Goal: Task Accomplishment & Management: Use online tool/utility

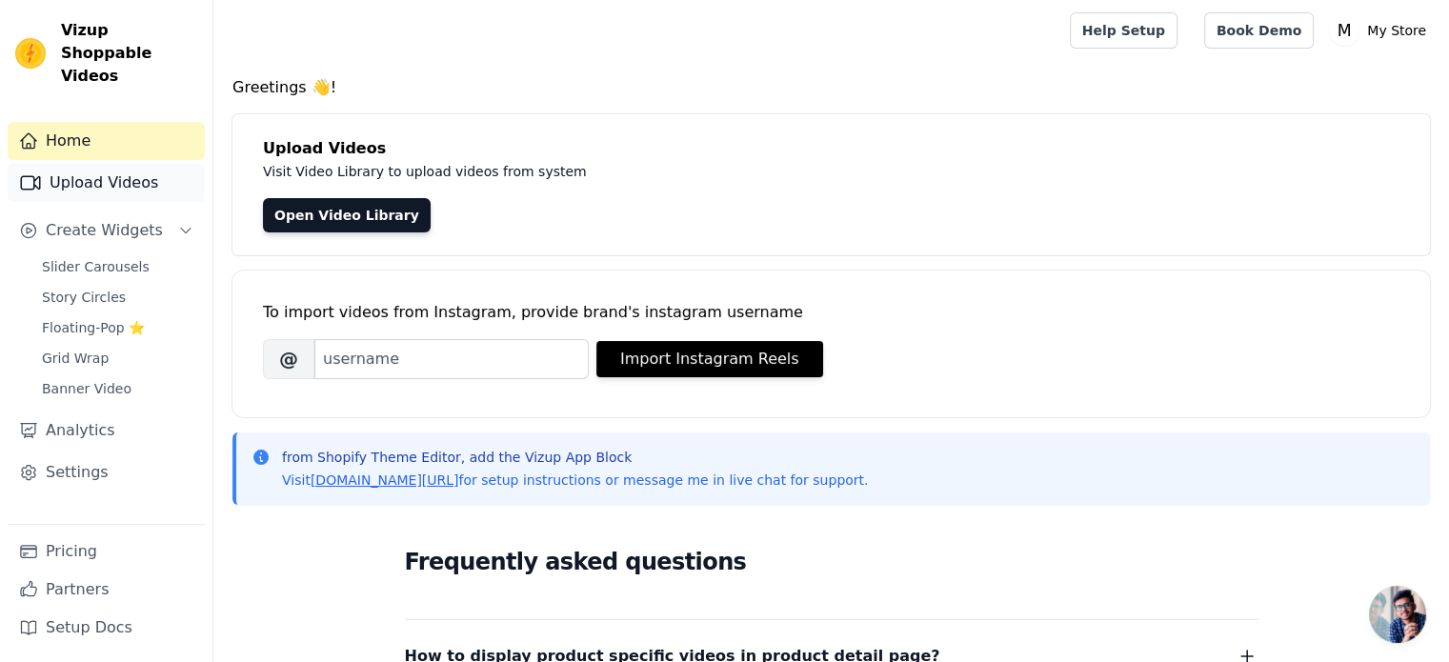
click at [96, 174] on link "Upload Videos" at bounding box center [106, 183] width 197 height 38
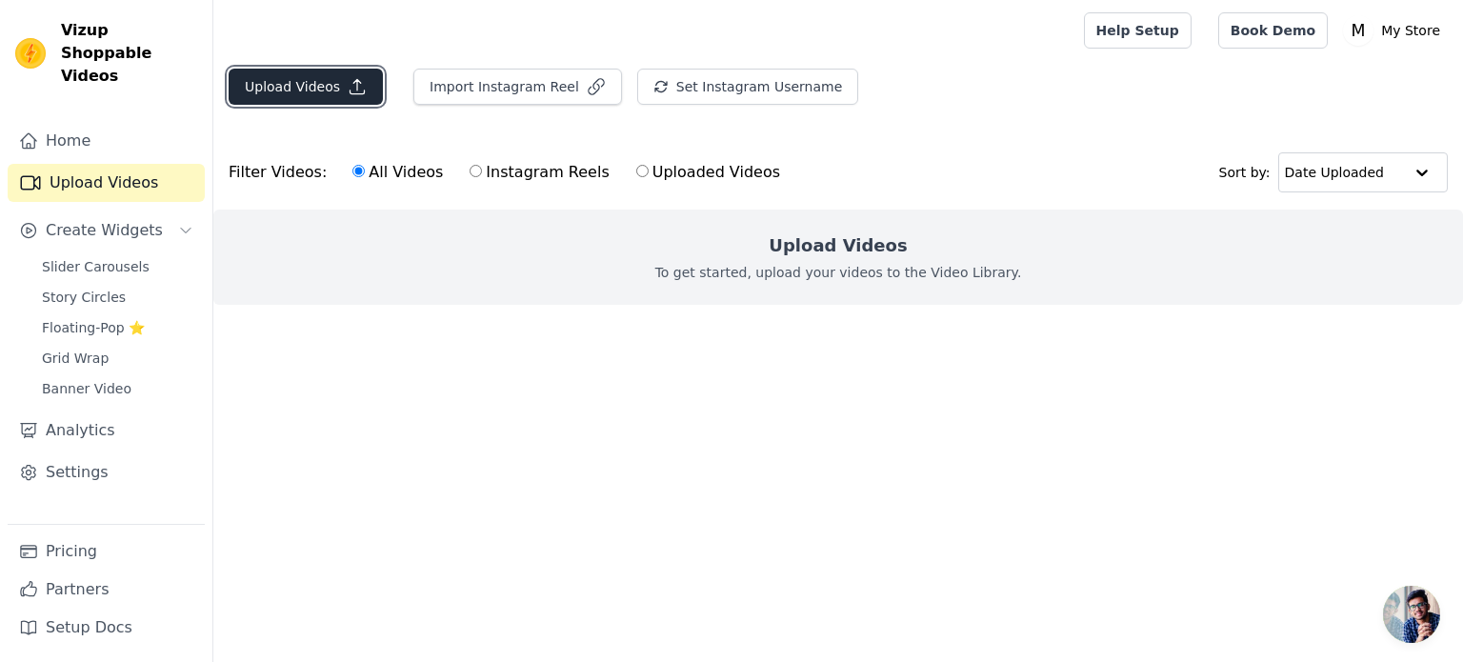
click at [325, 94] on button "Upload Videos" at bounding box center [306, 87] width 154 height 36
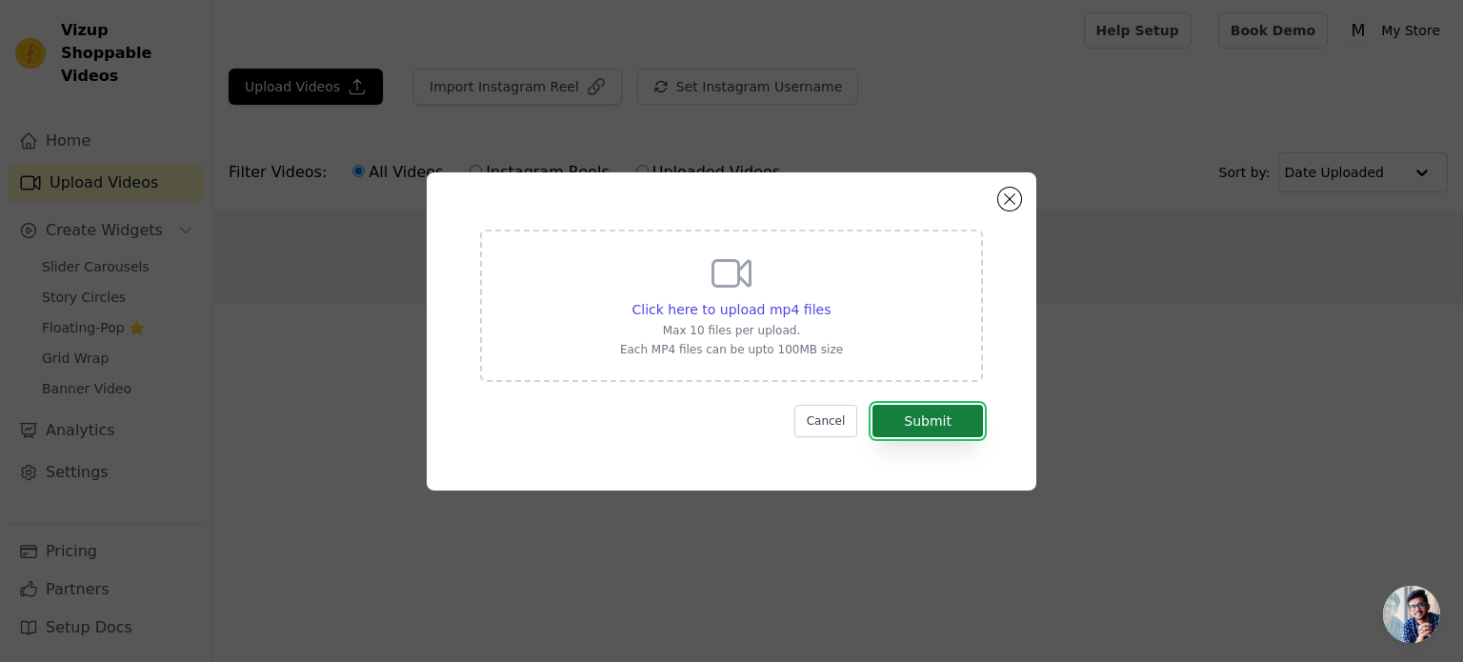
click at [946, 423] on button "Submit" at bounding box center [928, 421] width 111 height 32
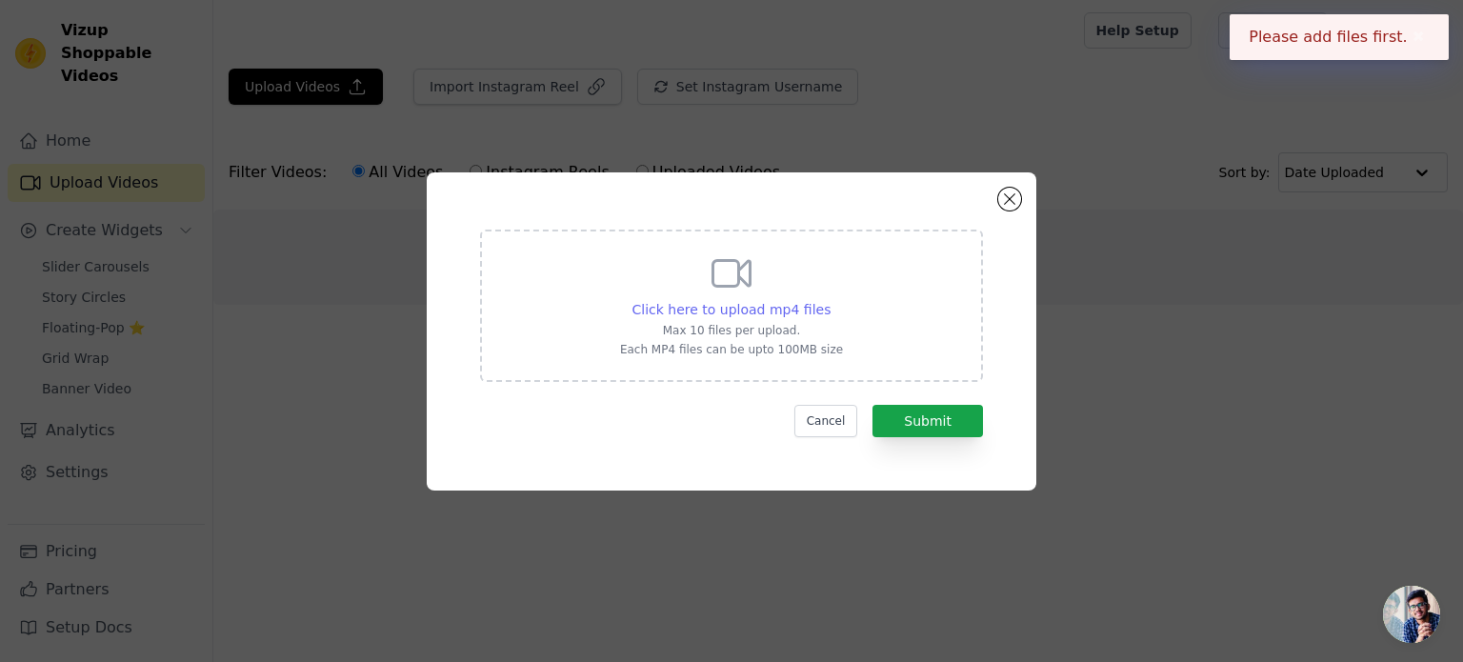
click at [792, 316] on span "Click here to upload mp4 files" at bounding box center [732, 309] width 199 height 15
click at [830, 300] on input "Click here to upload mp4 files Max 10 files per upload. Each MP4 files can be u…" at bounding box center [830, 299] width 1 height 1
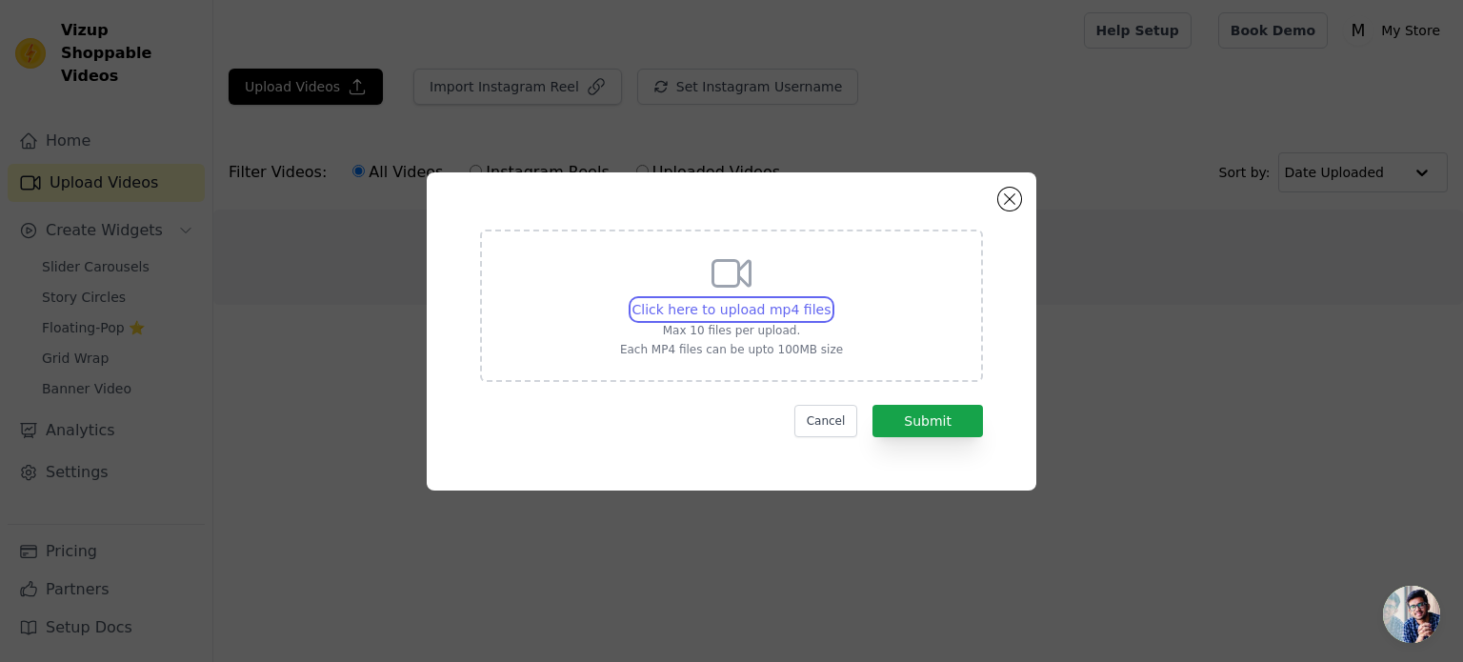
type input "C:\fakepath\d8f4c3e0f9fb41e183e52ca10d15e608.mp4"
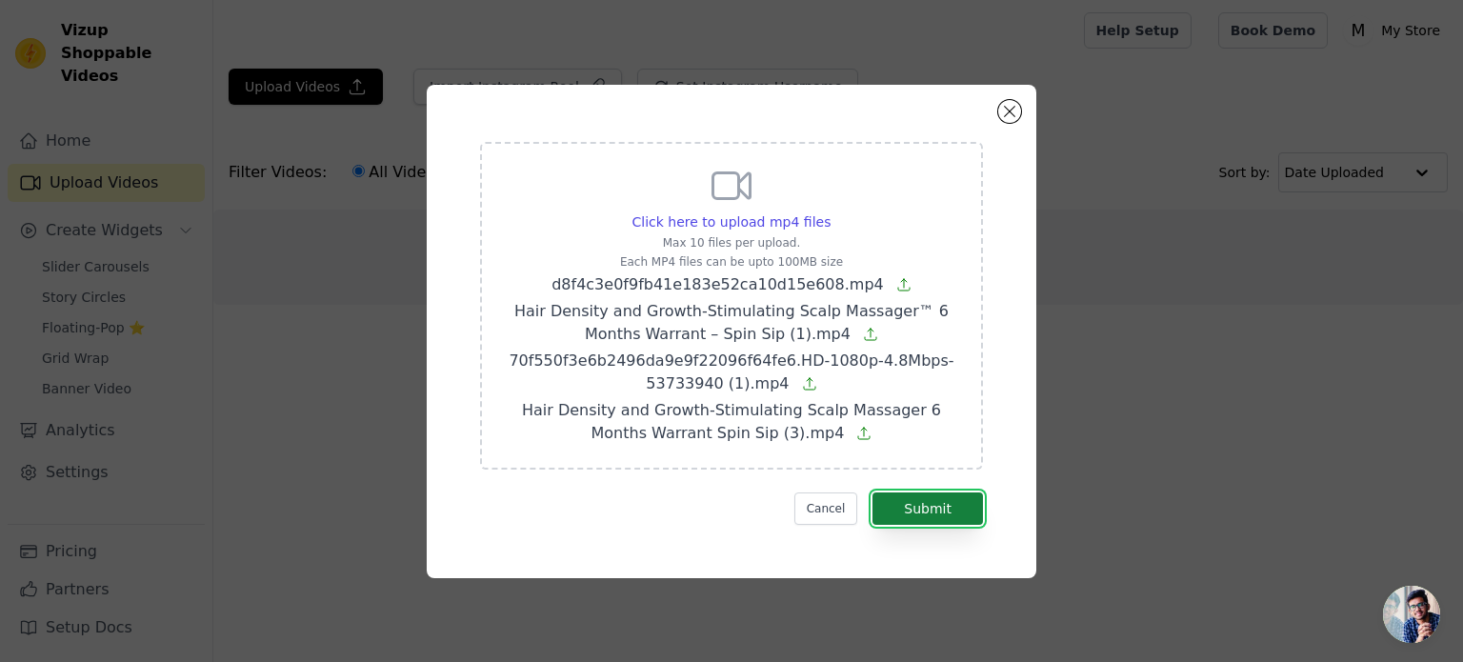
click at [956, 497] on button "Submit" at bounding box center [928, 508] width 111 height 32
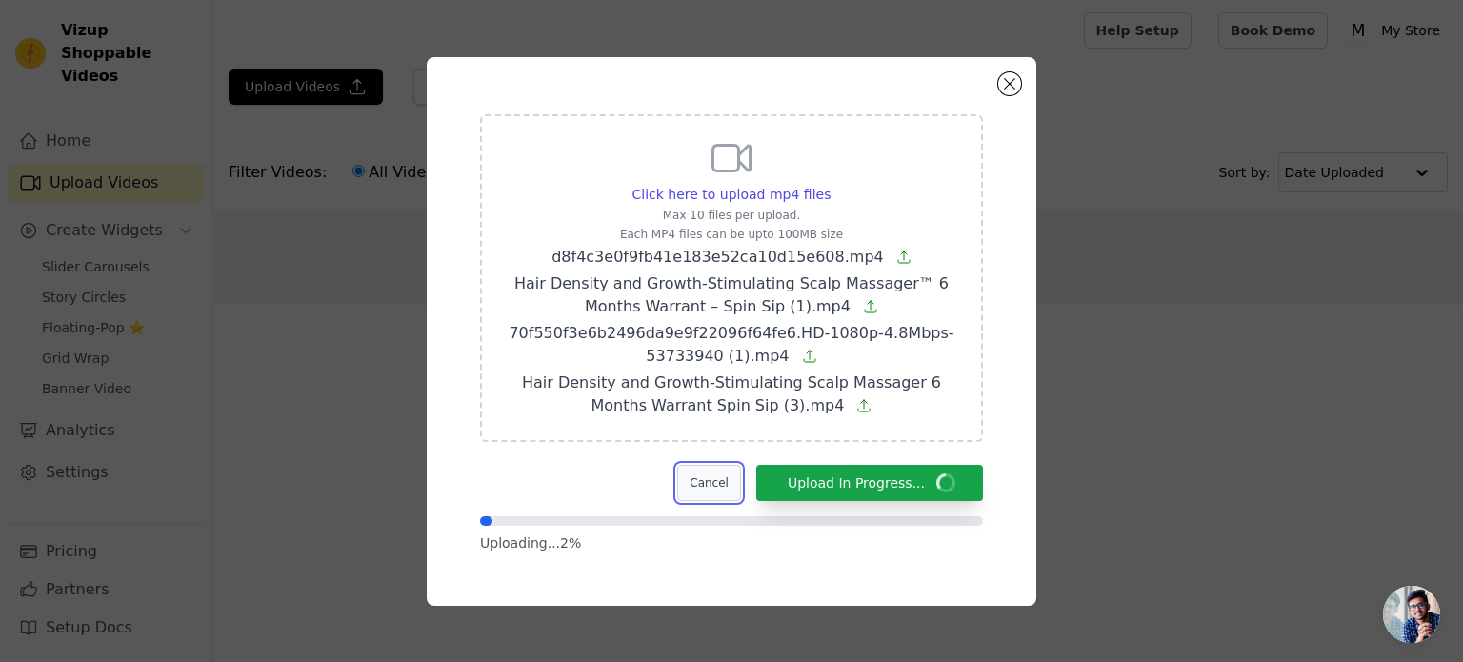
click at [732, 478] on button "Cancel" at bounding box center [709, 483] width 64 height 36
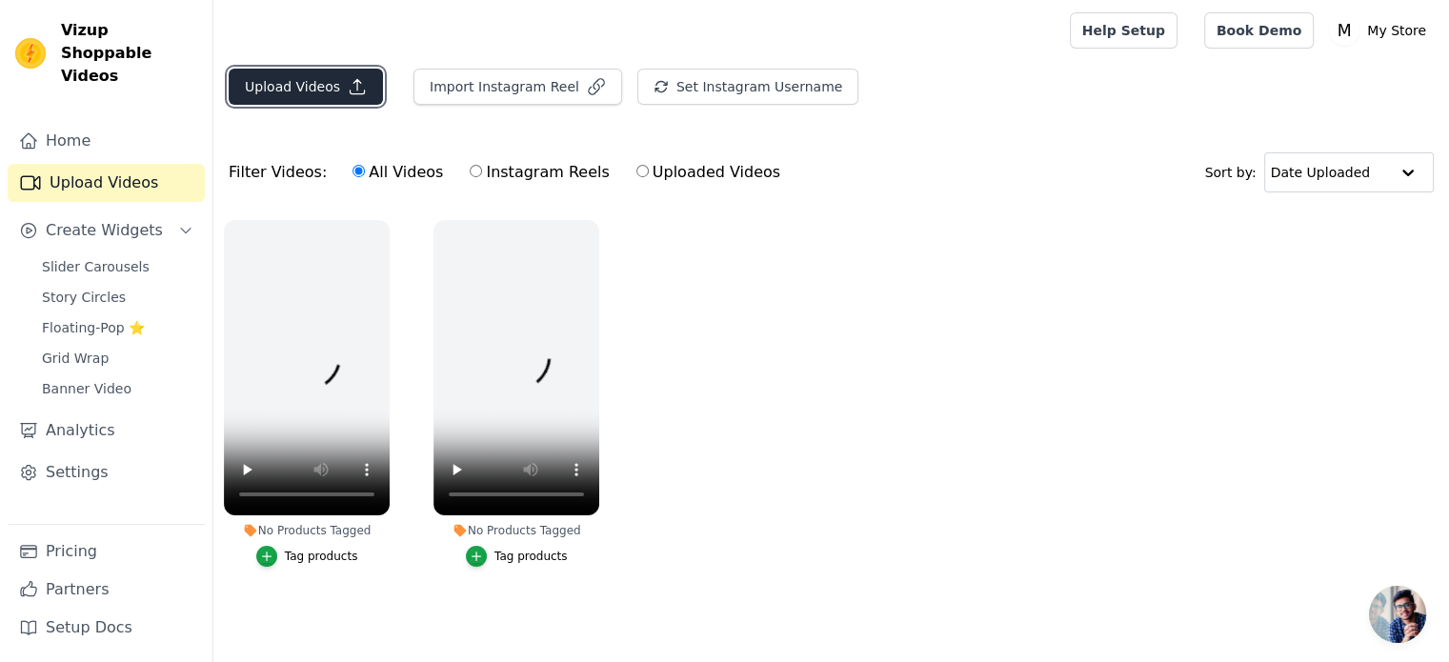
click at [332, 92] on button "Upload Videos" at bounding box center [306, 87] width 154 height 36
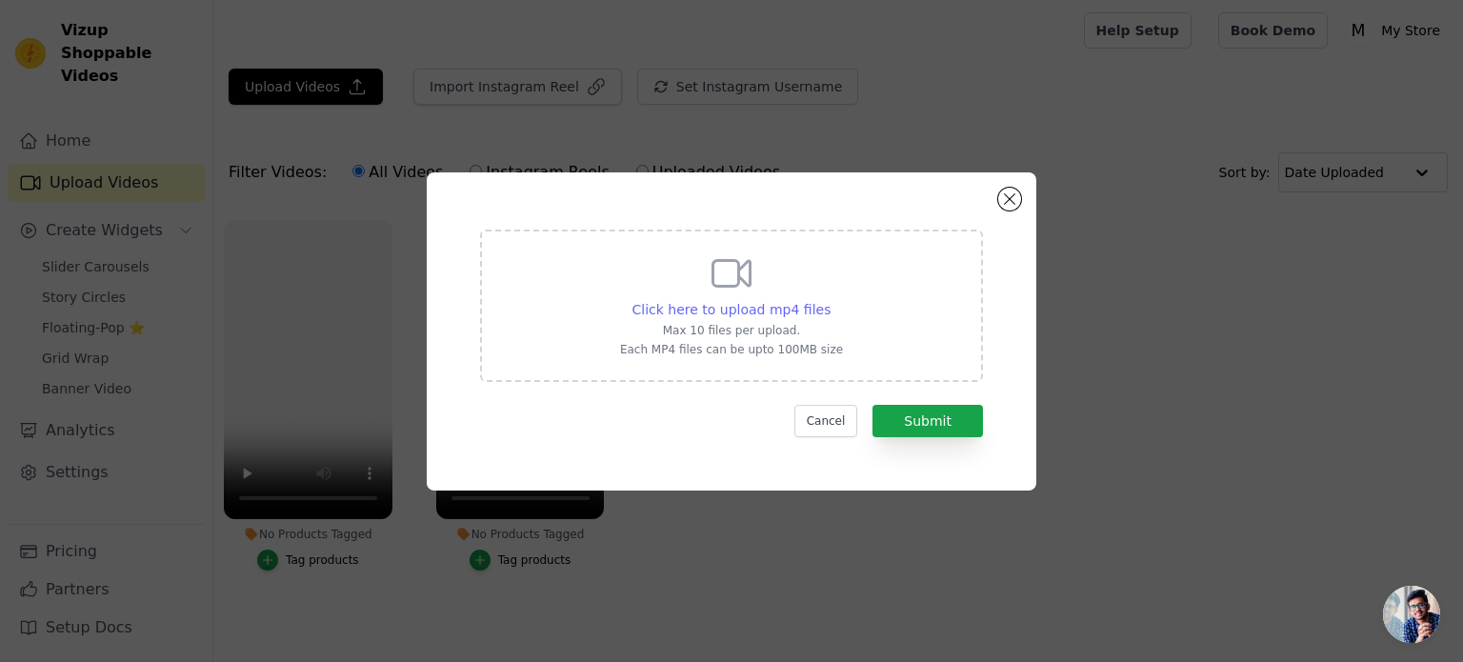
click at [793, 311] on span "Click here to upload mp4 files" at bounding box center [732, 309] width 199 height 15
click at [830, 300] on input "Click here to upload mp4 files Max 10 files per upload. Each MP4 files can be u…" at bounding box center [830, 299] width 1 height 1
type input "C:\fakepath\ab6bd000565648fc9ac9bba3796e4000.mp4"
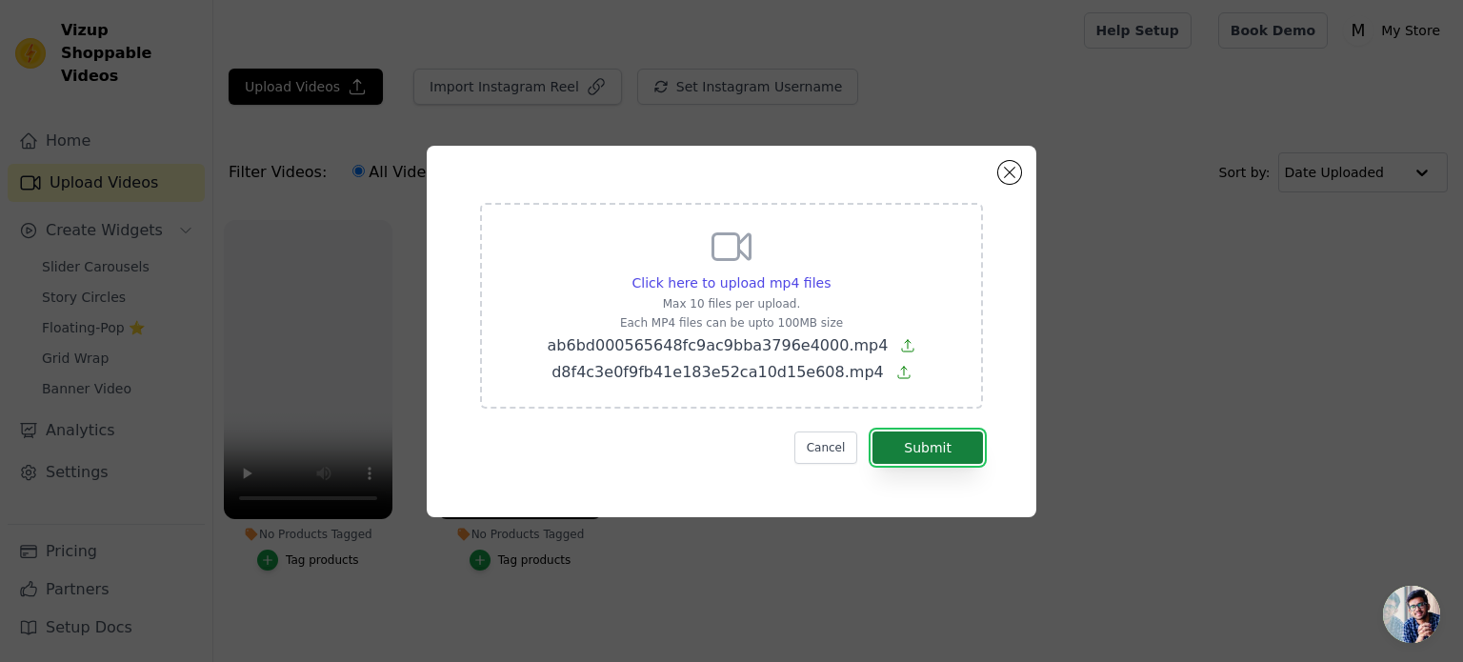
click at [926, 446] on button "Submit" at bounding box center [928, 448] width 111 height 32
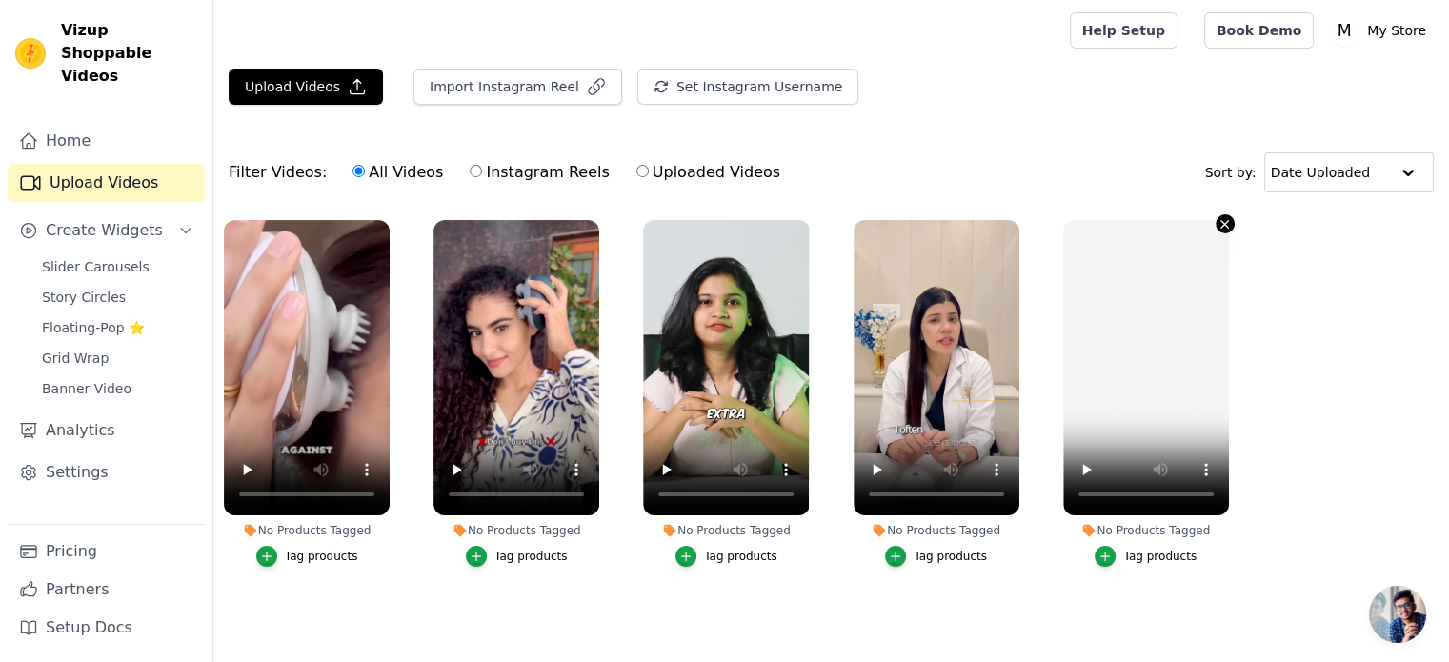
click at [1221, 227] on icon "button" at bounding box center [1225, 224] width 8 height 8
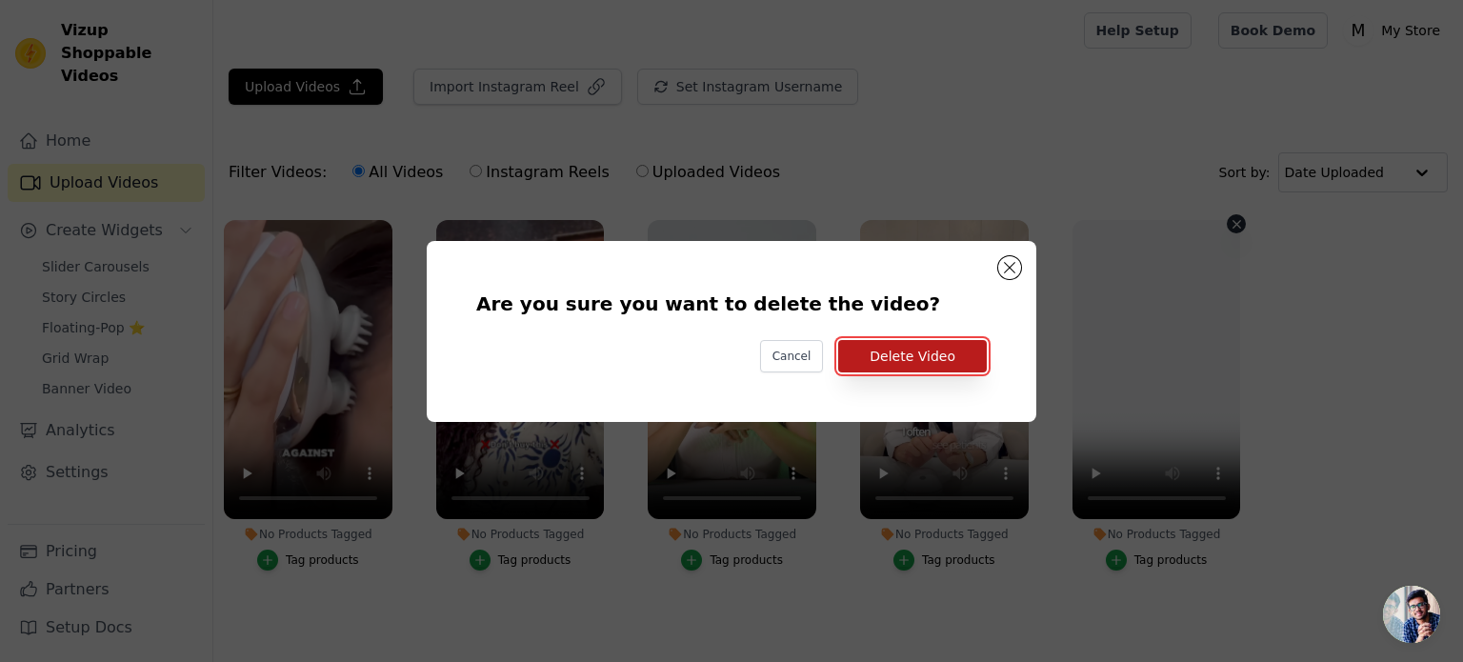
click at [932, 354] on button "Delete Video" at bounding box center [912, 356] width 149 height 32
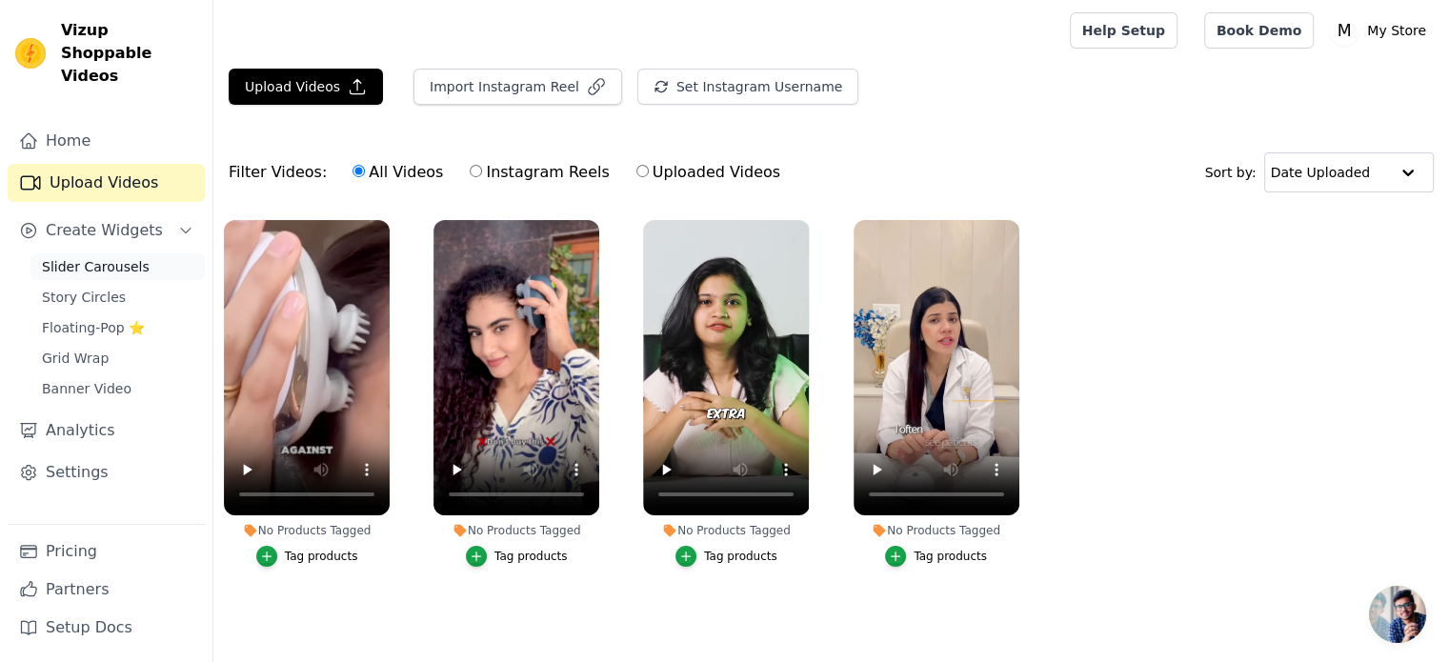
click at [95, 257] on span "Slider Carousels" at bounding box center [96, 266] width 108 height 19
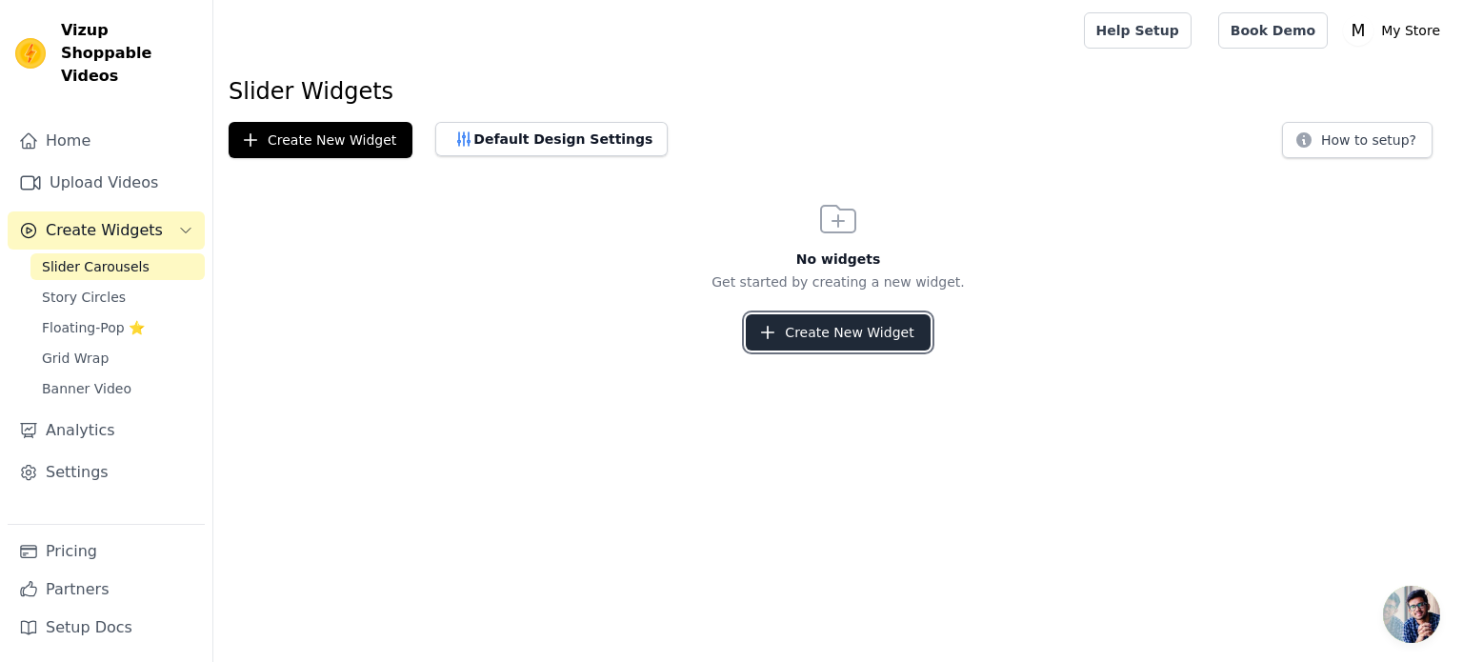
click at [807, 328] on button "Create New Widget" at bounding box center [838, 332] width 184 height 36
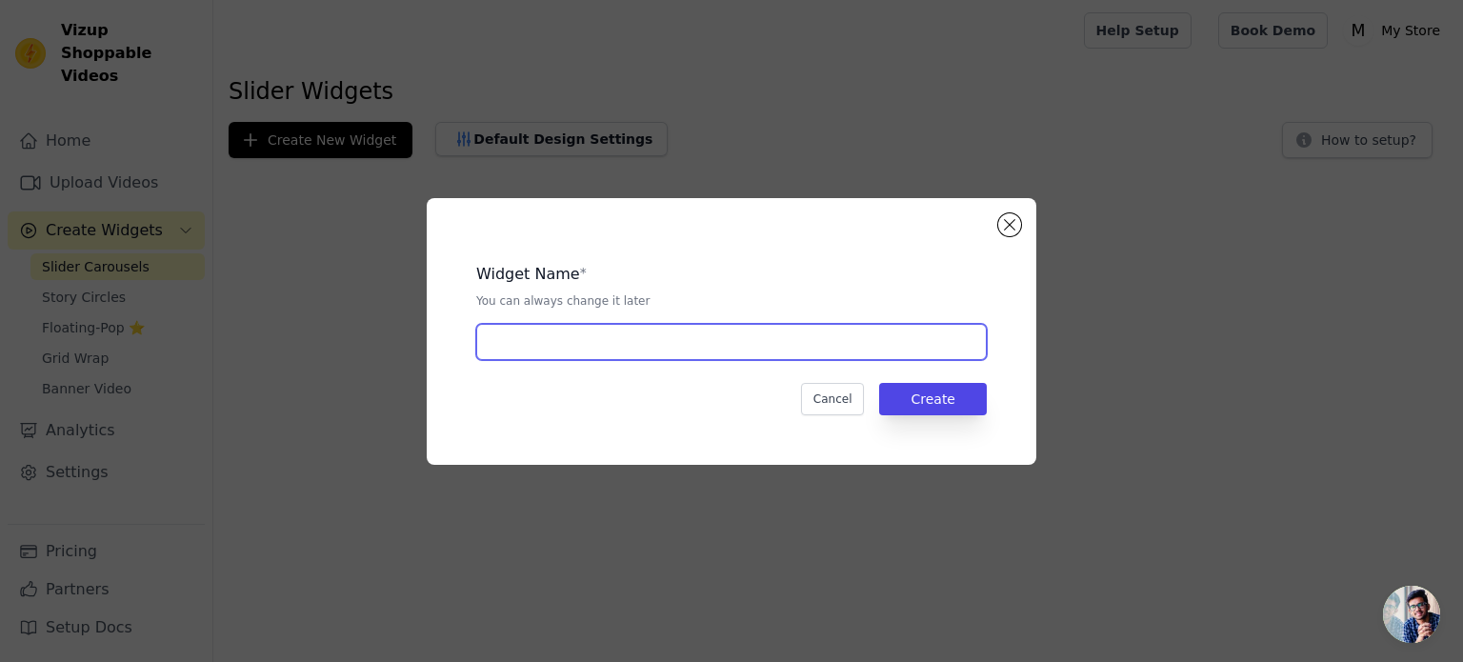
click at [629, 341] on input "text" at bounding box center [731, 342] width 511 height 36
drag, startPoint x: 731, startPoint y: 348, endPoint x: 640, endPoint y: 342, distance: 90.7
click at [640, 342] on input "Hear from the Upcoming enterpreneues" at bounding box center [731, 342] width 511 height 36
paste input "repreneur"
click at [582, 340] on input "Hear from the Upcoming entrepreneur" at bounding box center [731, 342] width 511 height 36
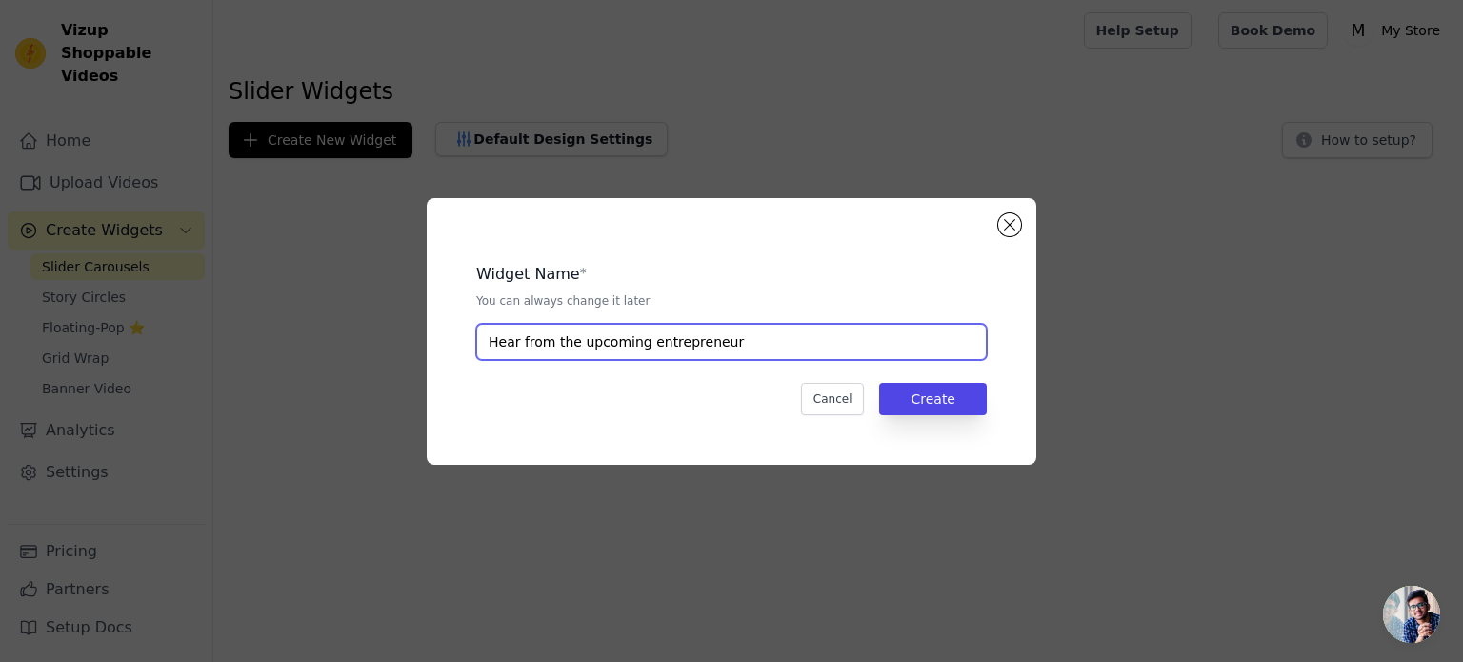
click at [740, 340] on input "Hear from the upcoming entrepreneur" at bounding box center [731, 342] width 511 height 36
click at [518, 344] on input "Hear from the upcoming entrepreneur" at bounding box center [731, 342] width 511 height 36
click at [767, 347] on input "Hear it from the upcoming entrepreneur" at bounding box center [731, 342] width 511 height 36
paste input "🤑"
type input "Hear it from the upcoming entrepreneur 🤑"
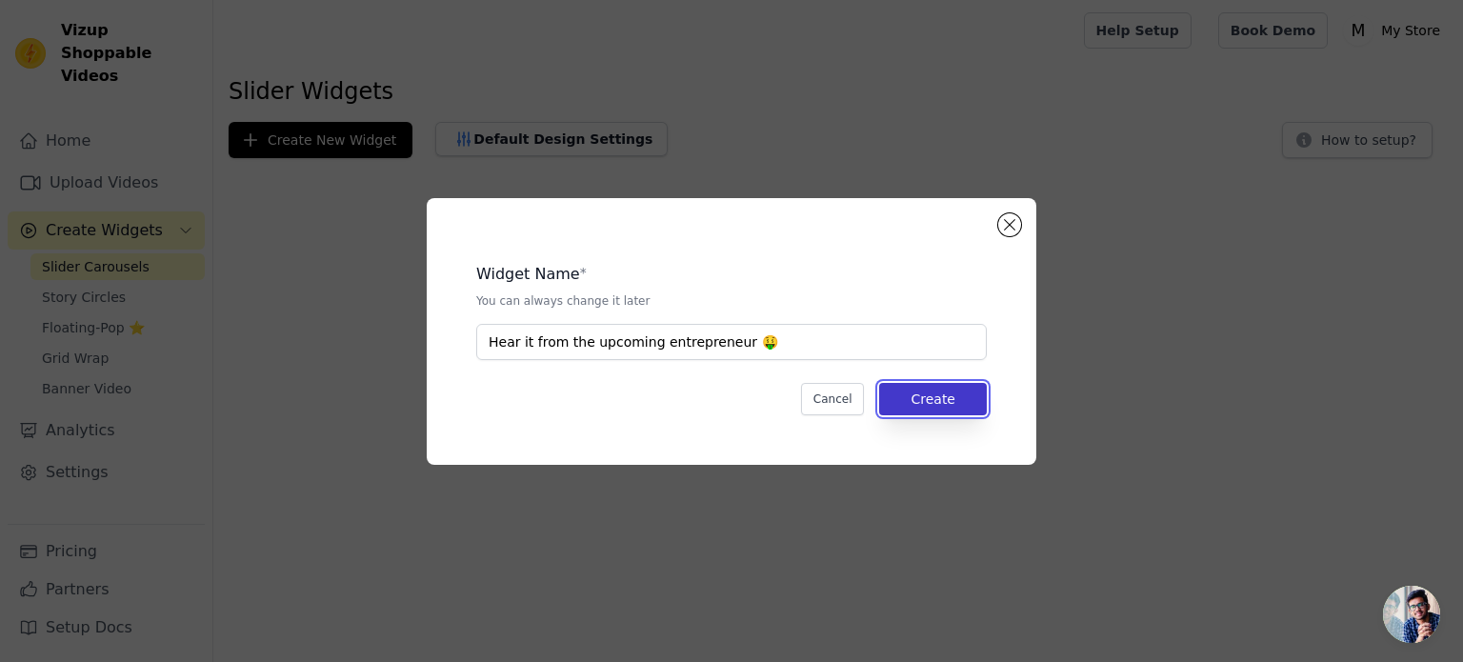
click at [956, 408] on button "Create" at bounding box center [933, 399] width 108 height 32
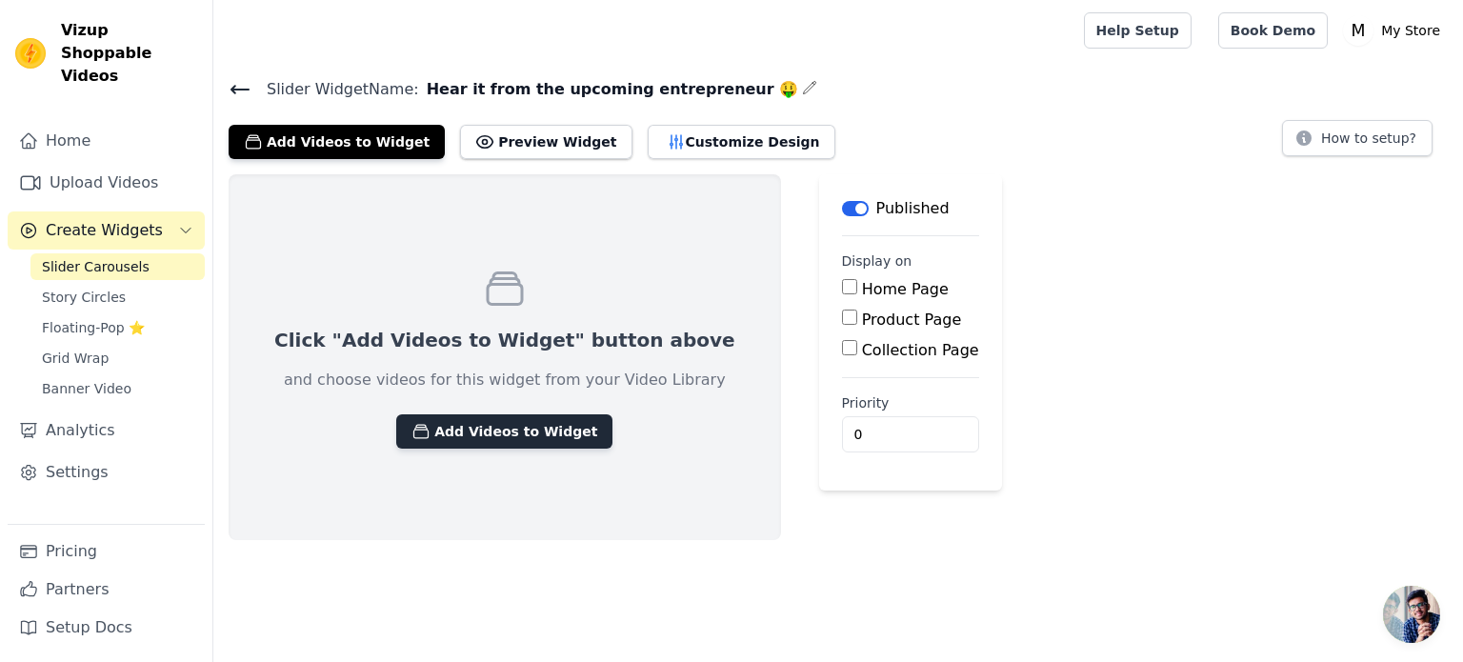
click at [526, 430] on button "Add Videos to Widget" at bounding box center [504, 431] width 216 height 34
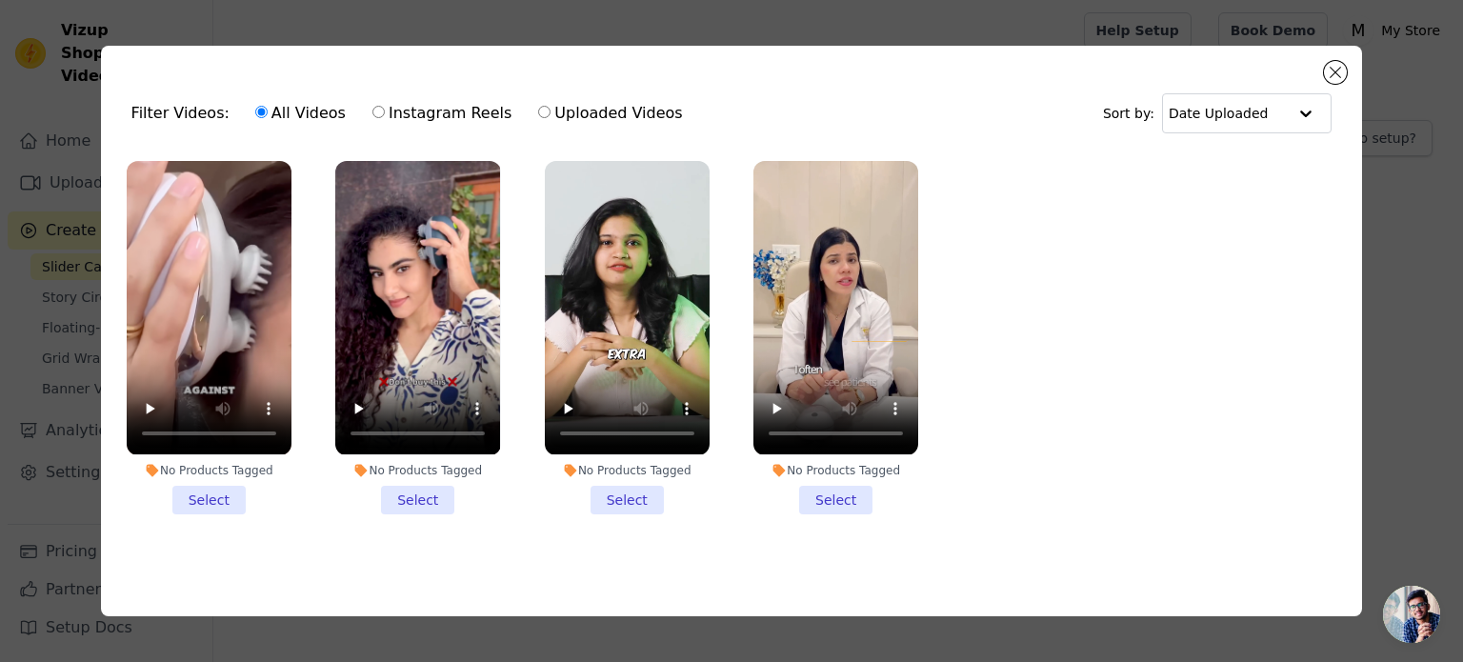
click at [223, 504] on li "No Products Tagged Select" at bounding box center [209, 337] width 165 height 352
click at [0, 0] on input "No Products Tagged Select" at bounding box center [0, 0] width 0 height 0
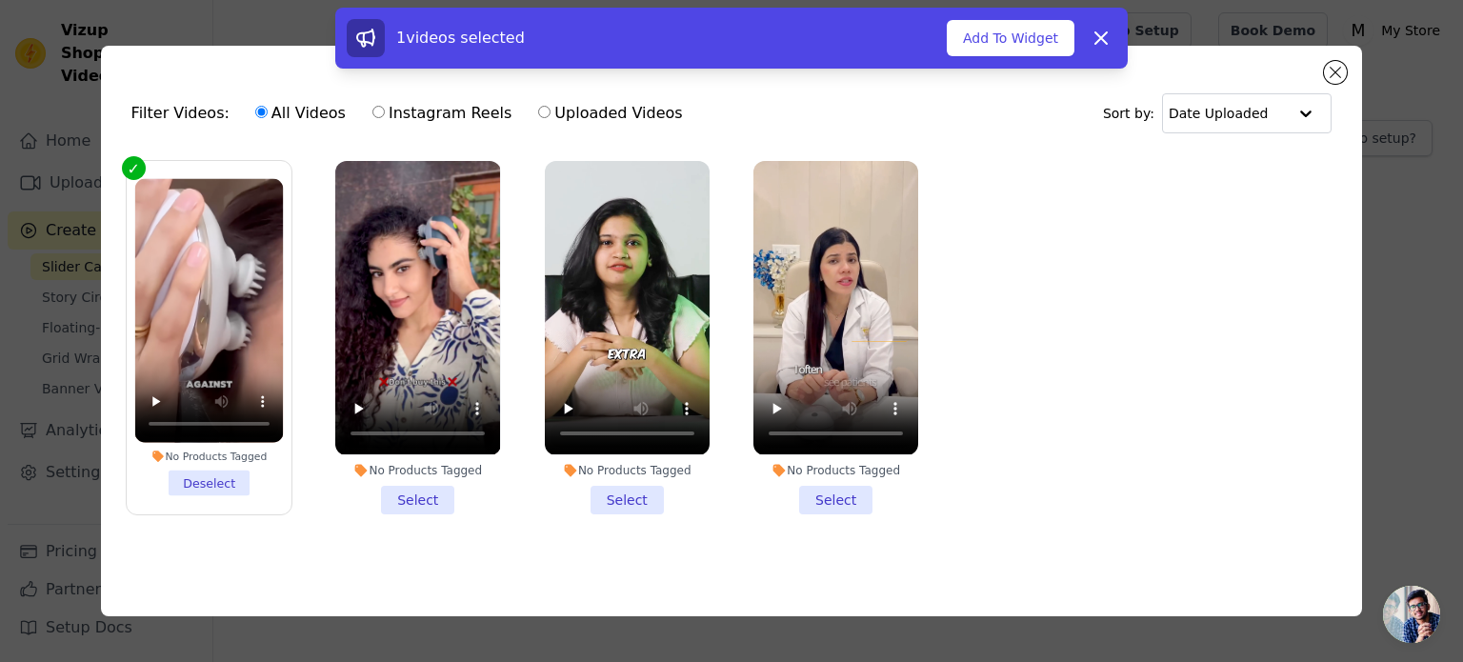
click at [399, 492] on li "No Products Tagged Select" at bounding box center [417, 337] width 165 height 352
click at [0, 0] on input "No Products Tagged Select" at bounding box center [0, 0] width 0 height 0
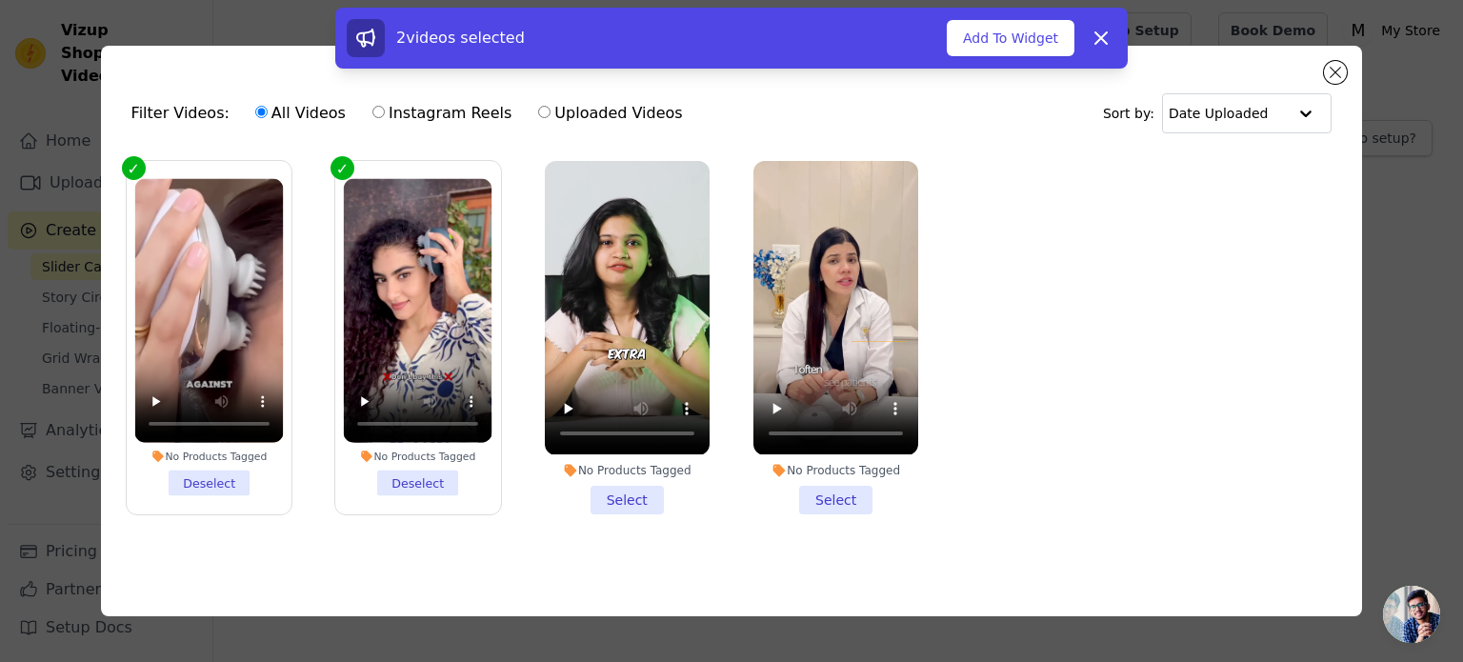
click at [658, 494] on li "No Products Tagged Select" at bounding box center [627, 337] width 165 height 352
click at [0, 0] on input "No Products Tagged Select" at bounding box center [0, 0] width 0 height 0
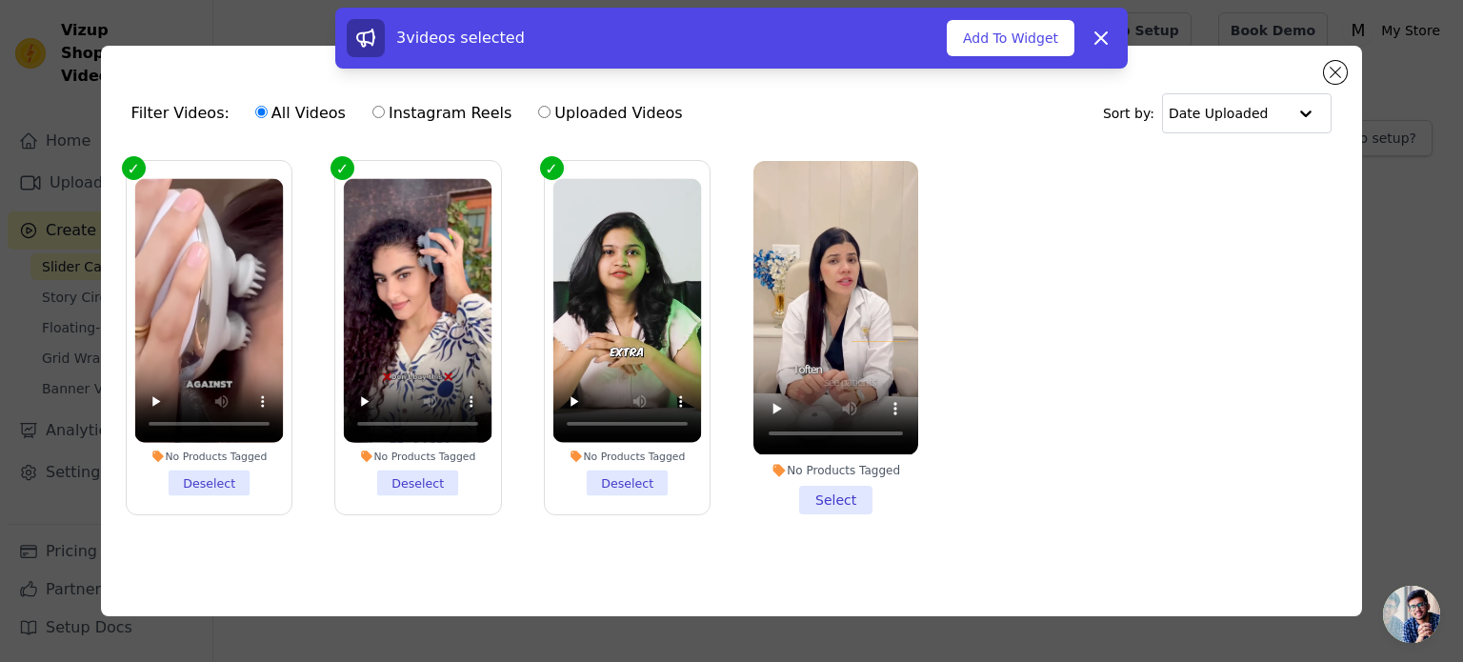
click at [829, 484] on li "No Products Tagged Select" at bounding box center [835, 337] width 165 height 352
click at [0, 0] on input "No Products Tagged Select" at bounding box center [0, 0] width 0 height 0
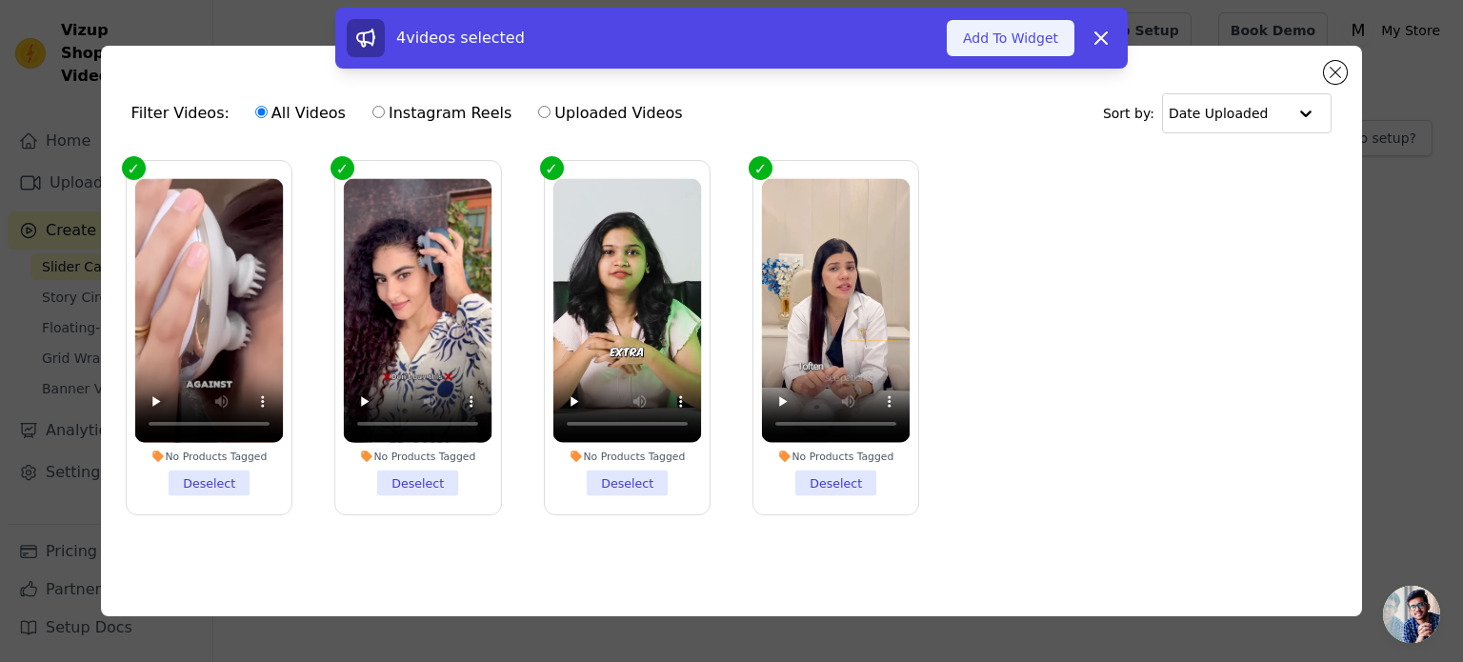
click at [1017, 31] on button "Add To Widget" at bounding box center [1011, 38] width 128 height 36
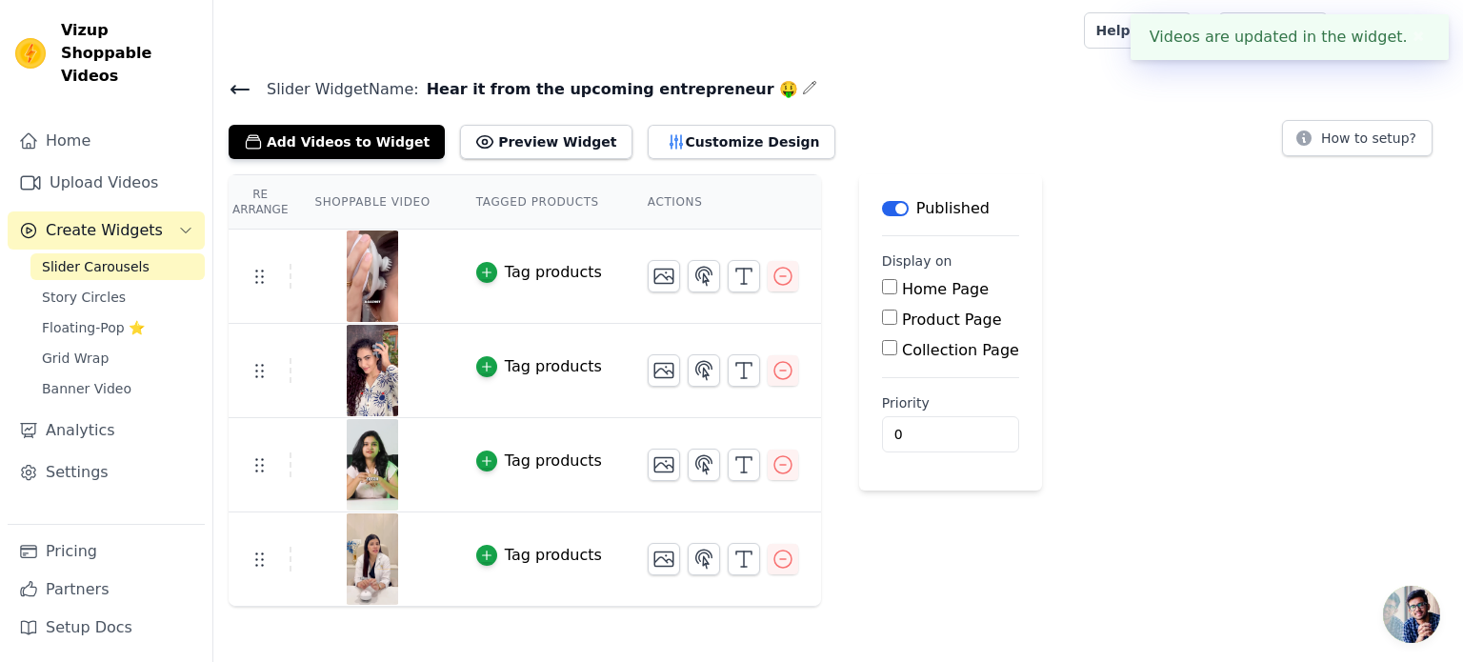
click at [882, 287] on input "Home Page" at bounding box center [889, 286] width 15 height 15
checkbox input "true"
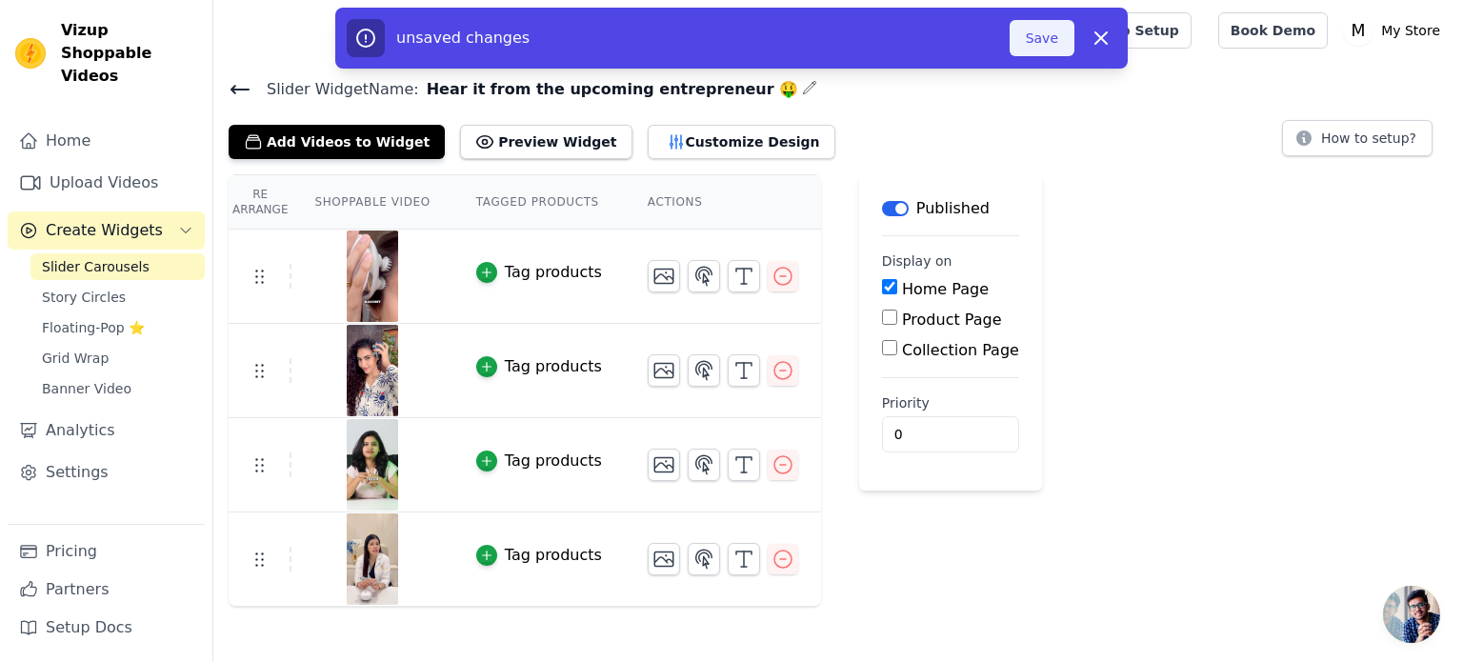
click at [1053, 41] on button "Save" at bounding box center [1042, 38] width 65 height 36
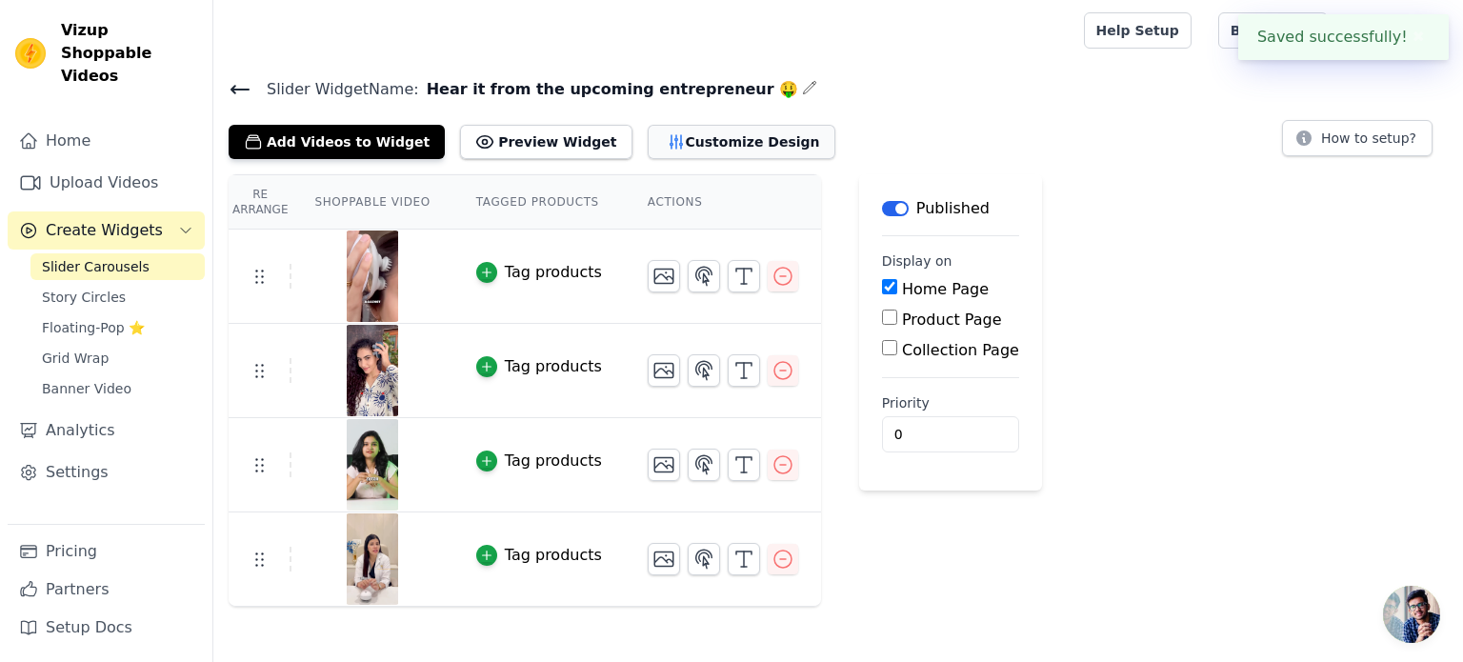
click at [648, 141] on button "Customize Design" at bounding box center [742, 142] width 188 height 34
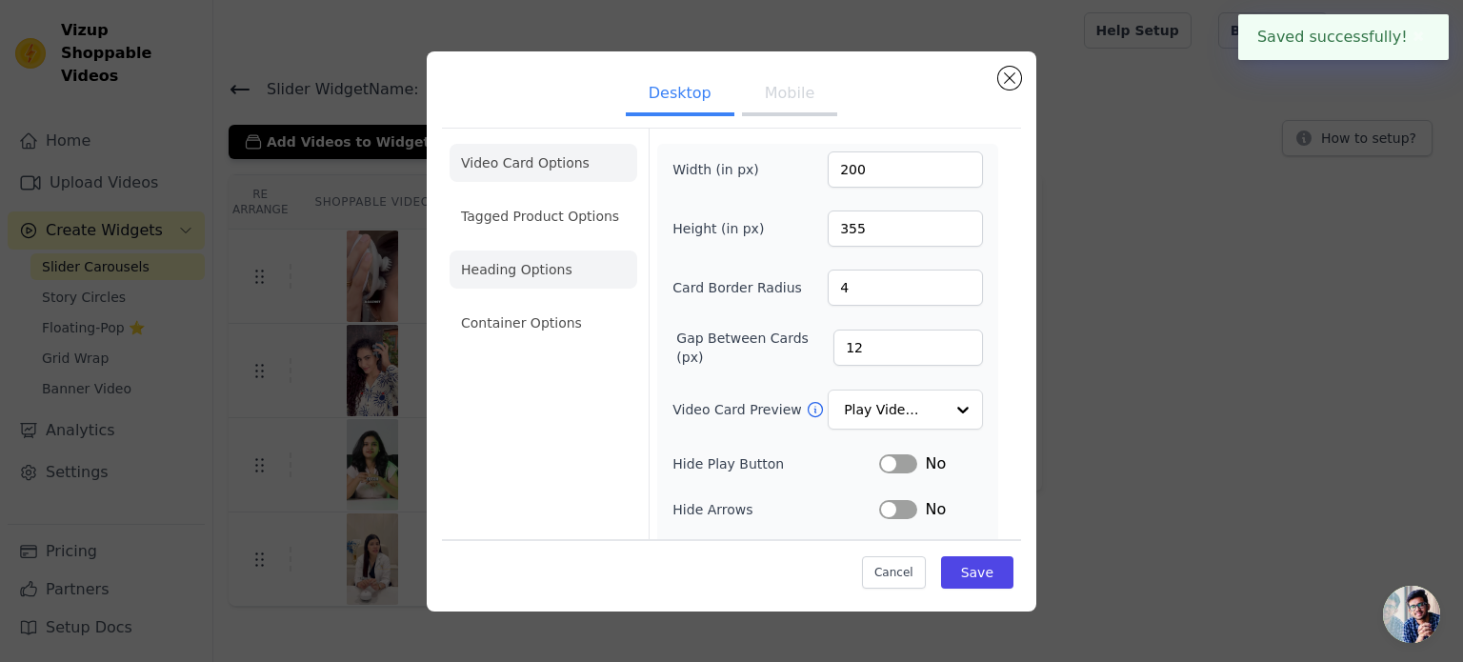
click at [531, 267] on li "Heading Options" at bounding box center [544, 270] width 188 height 38
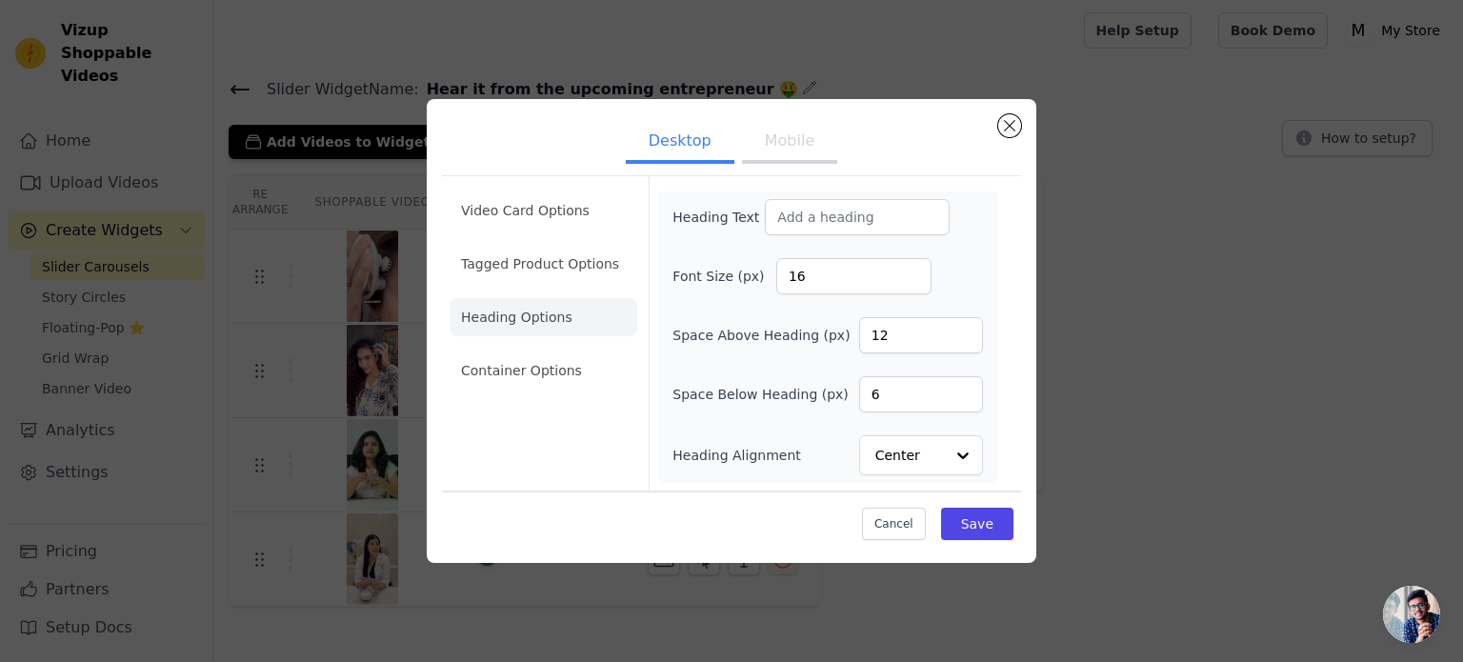
click at [749, 98] on div "Desktop Mobile Video Card Options Tagged Product Options Heading Options Contai…" at bounding box center [731, 331] width 1402 height 525
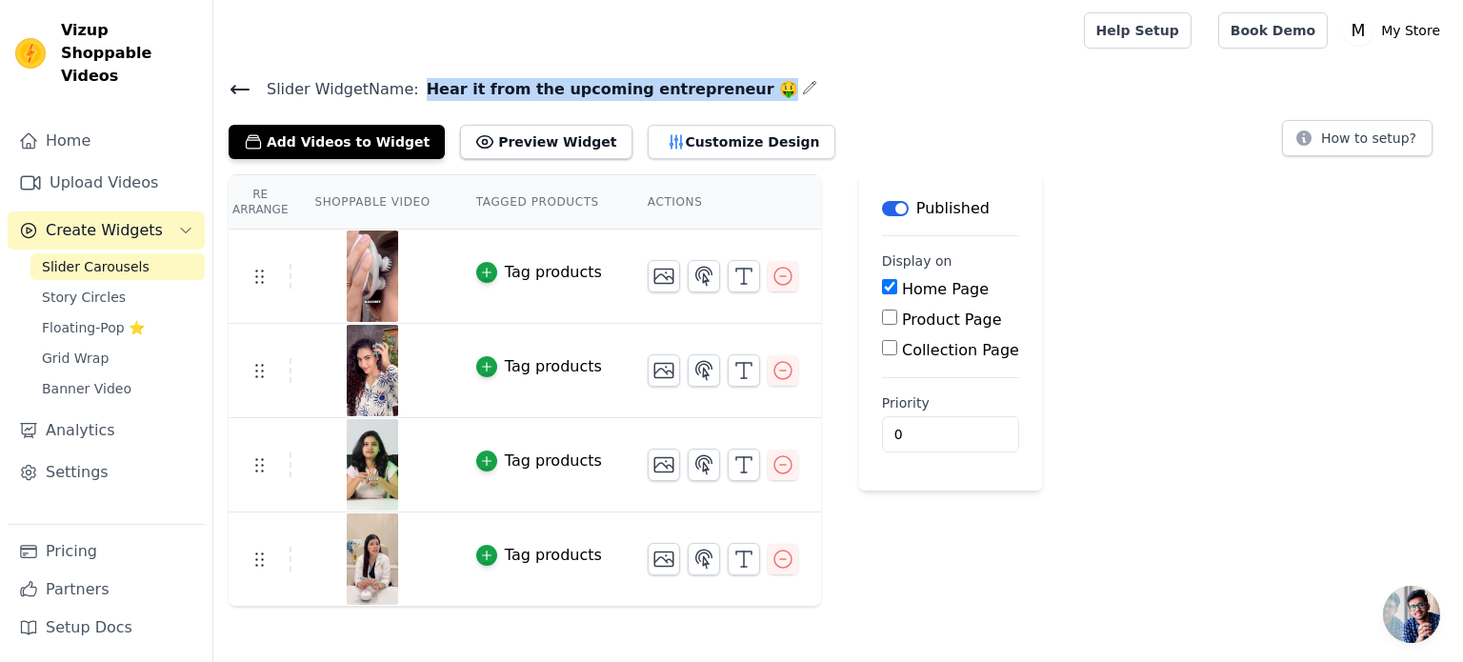
drag, startPoint x: 710, startPoint y: 93, endPoint x: 416, endPoint y: 87, distance: 293.5
click at [419, 87] on span "Hear it from the upcoming entrepreneur 🤑" at bounding box center [609, 89] width 380 height 23
copy span "Hear it from the upcoming entrepreneur 🤑"
click at [685, 141] on button "Customize Design" at bounding box center [742, 142] width 188 height 34
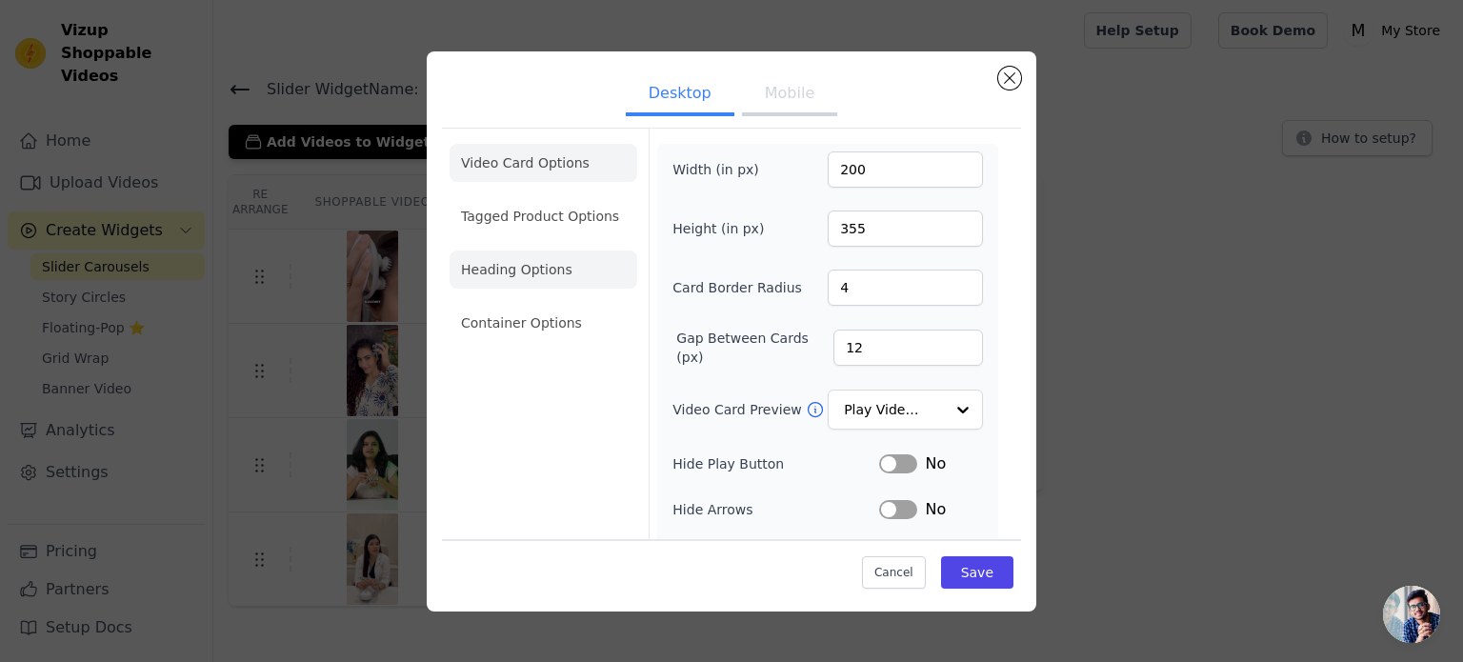
click at [505, 270] on li "Heading Options" at bounding box center [544, 270] width 188 height 38
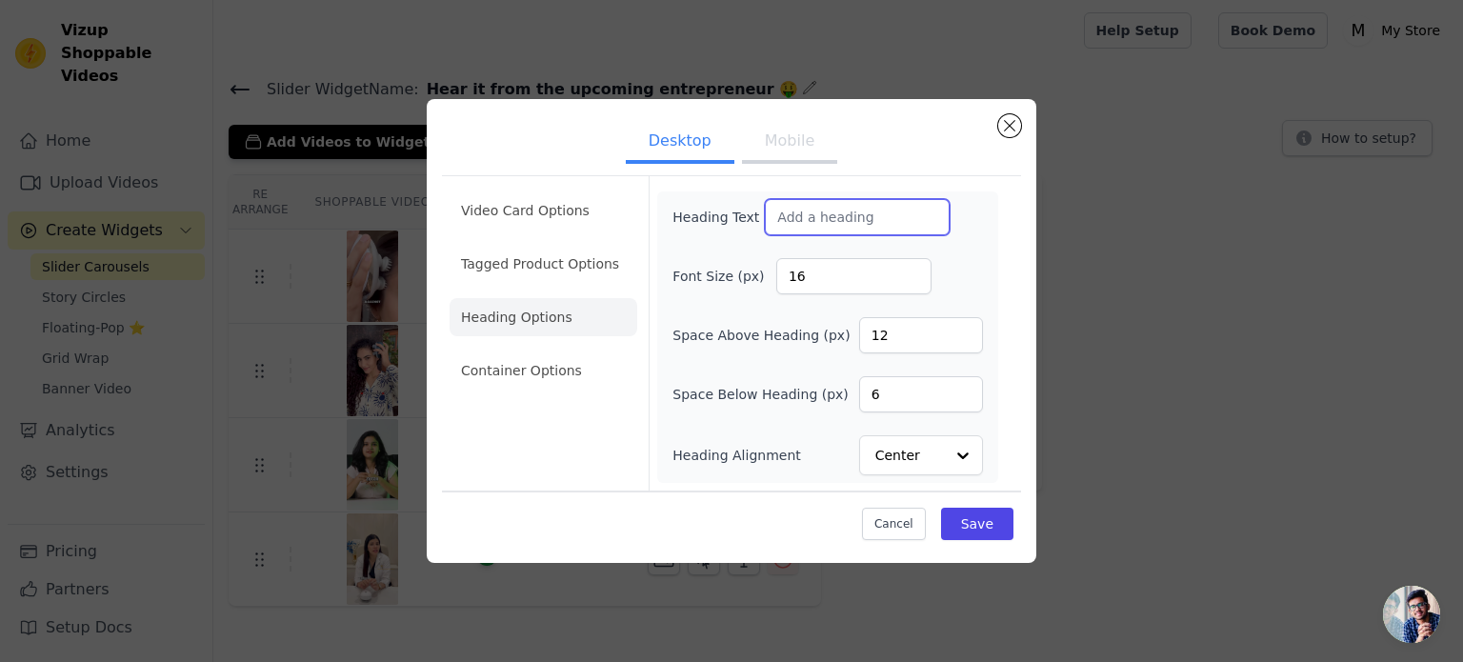
click at [825, 224] on input "Heading Text" at bounding box center [857, 217] width 185 height 36
paste input "Hear it from the upcoming entrepreneur 🤑"
type input "Hear it from the upcoming entrepreneur 🤑"
click at [989, 517] on button "Save" at bounding box center [977, 524] width 72 height 32
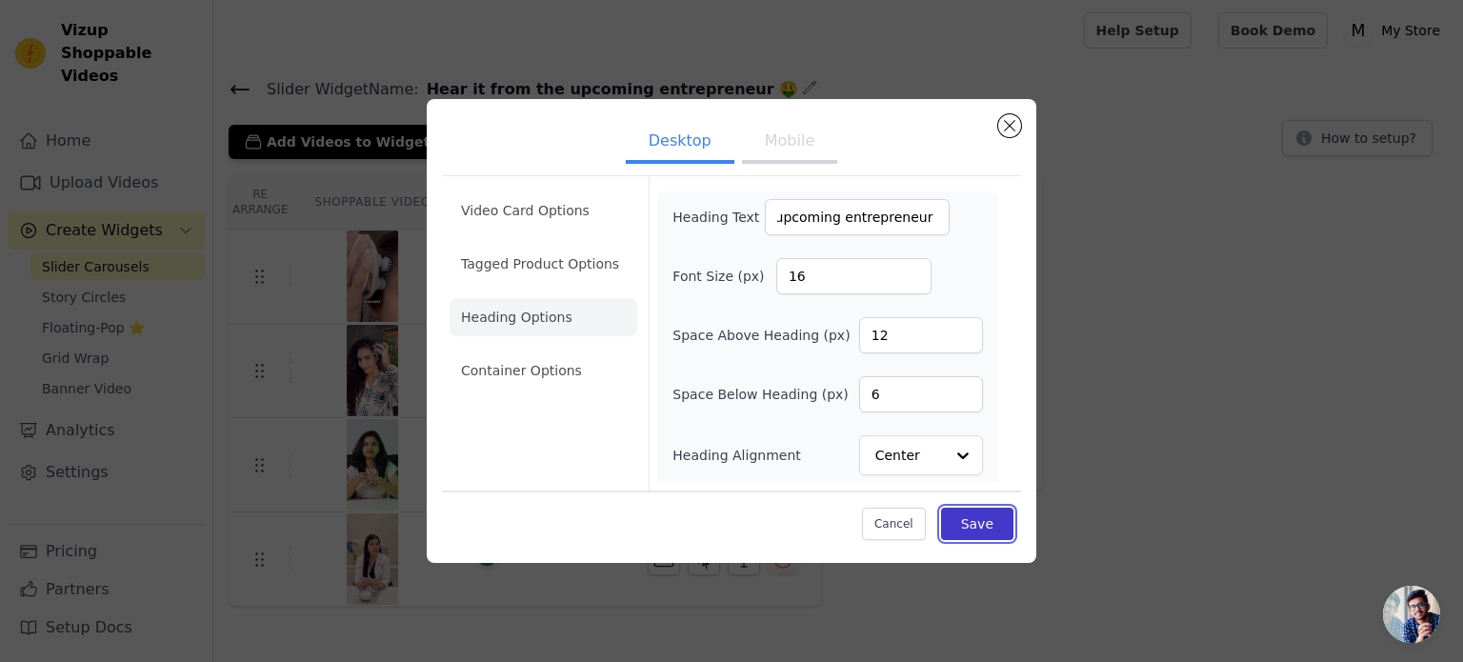
scroll to position [0, 0]
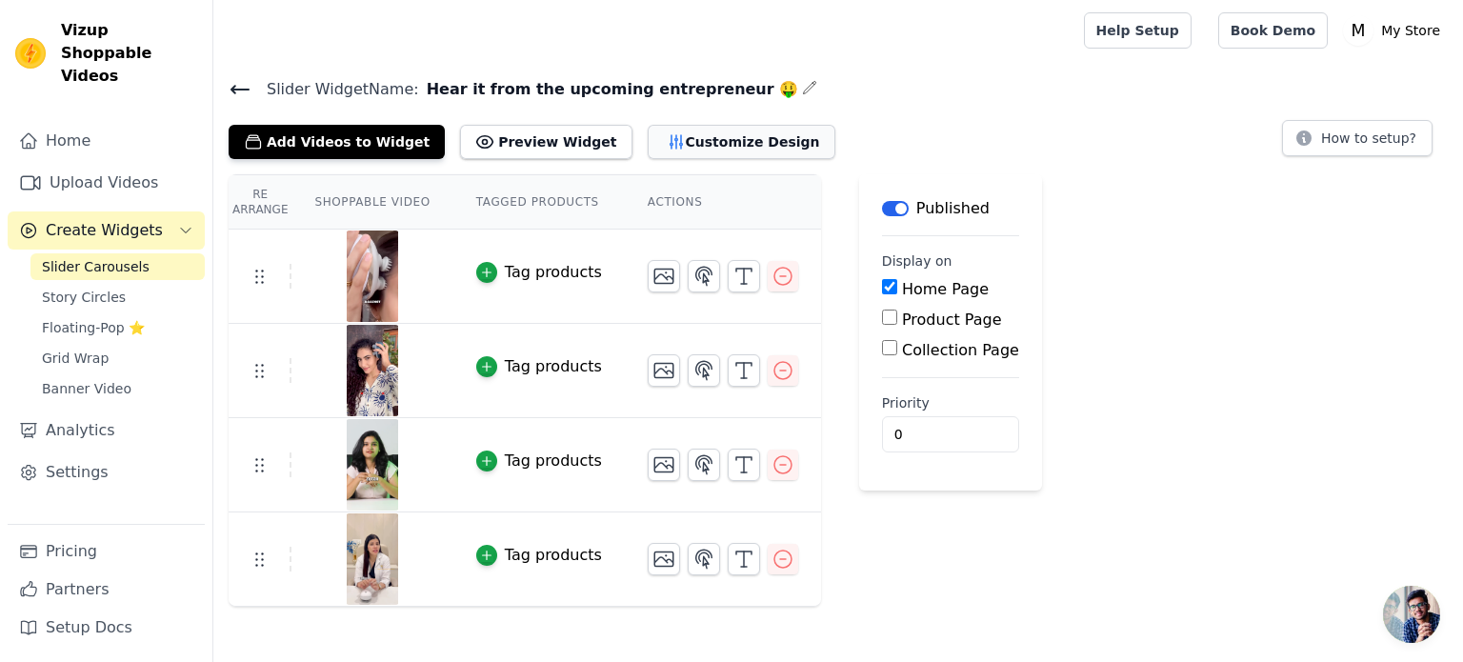
click at [678, 149] on button "Customize Design" at bounding box center [742, 142] width 188 height 34
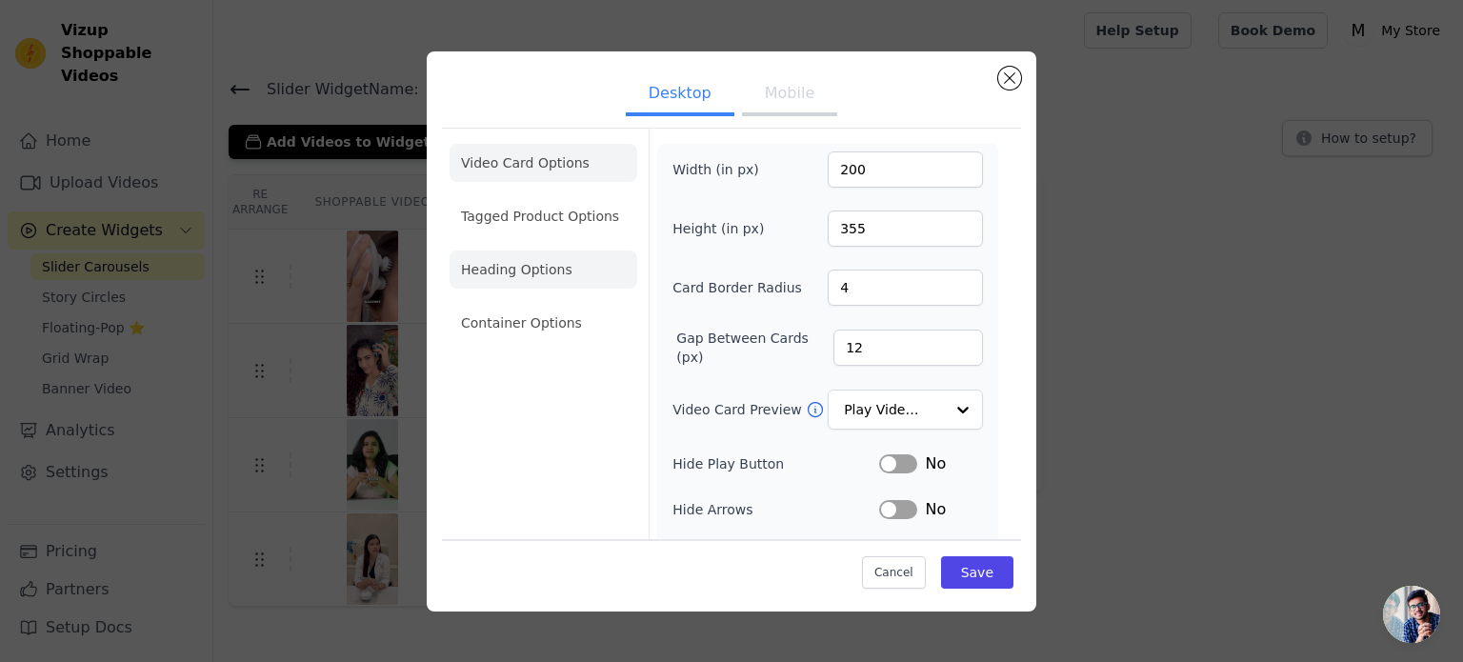
click at [542, 267] on li "Heading Options" at bounding box center [544, 270] width 188 height 38
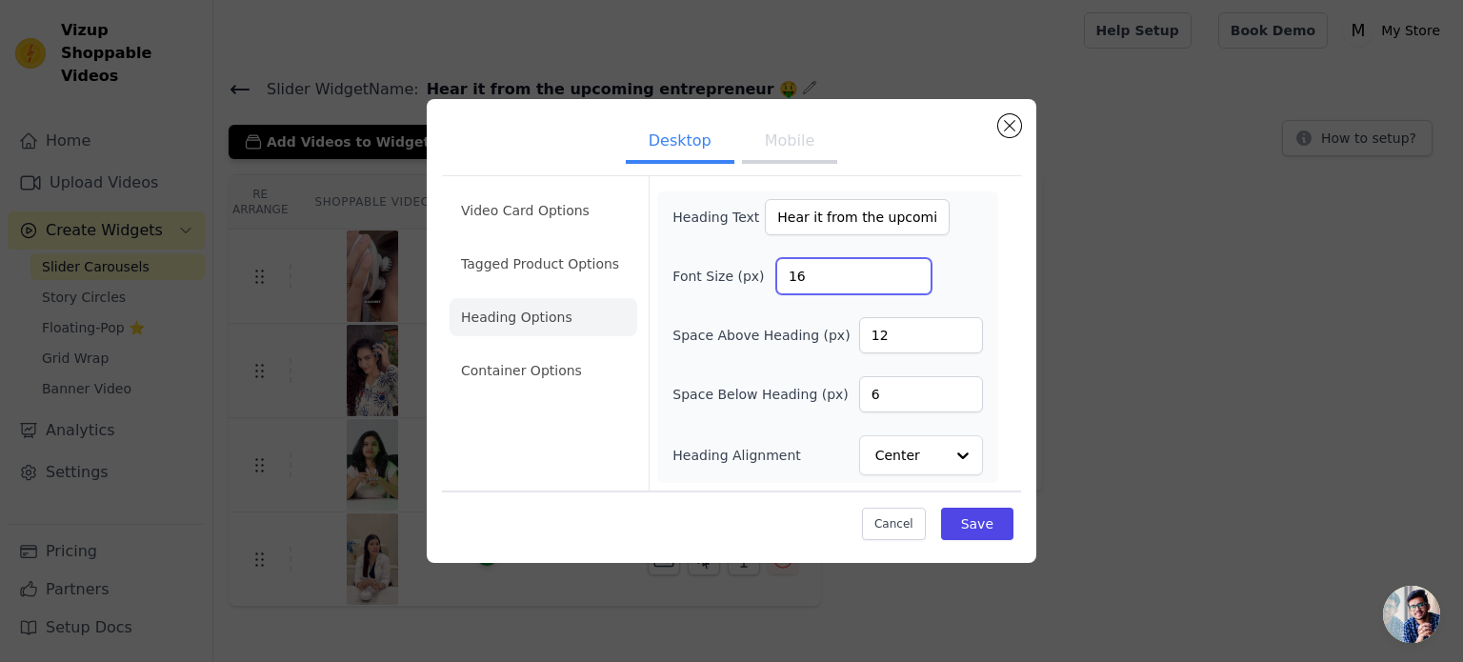
drag, startPoint x: 834, startPoint y: 273, endPoint x: 771, endPoint y: 278, distance: 64.0
click at [771, 278] on div "Font Size (px) 16" at bounding box center [828, 276] width 311 height 36
type input "2"
type input "30"
click at [996, 521] on button "Save" at bounding box center [977, 524] width 72 height 32
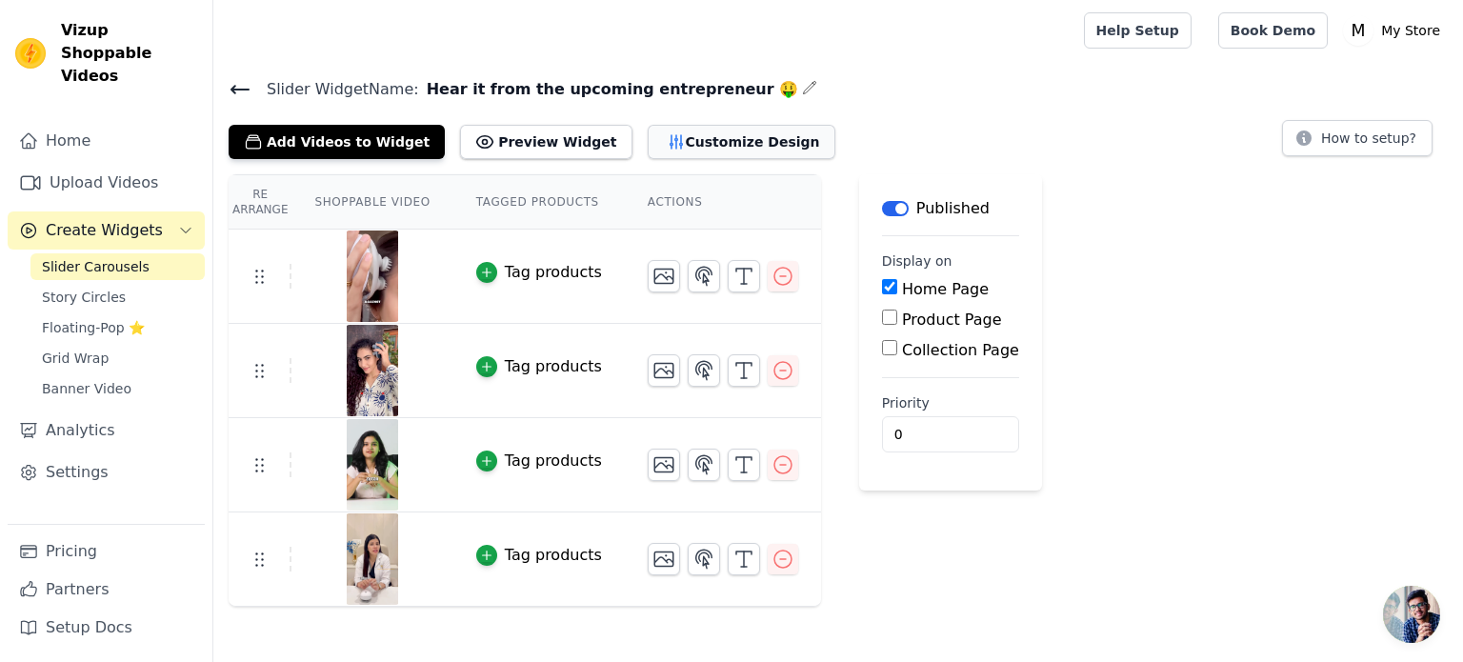
click at [697, 129] on button "Customize Design" at bounding box center [742, 142] width 188 height 34
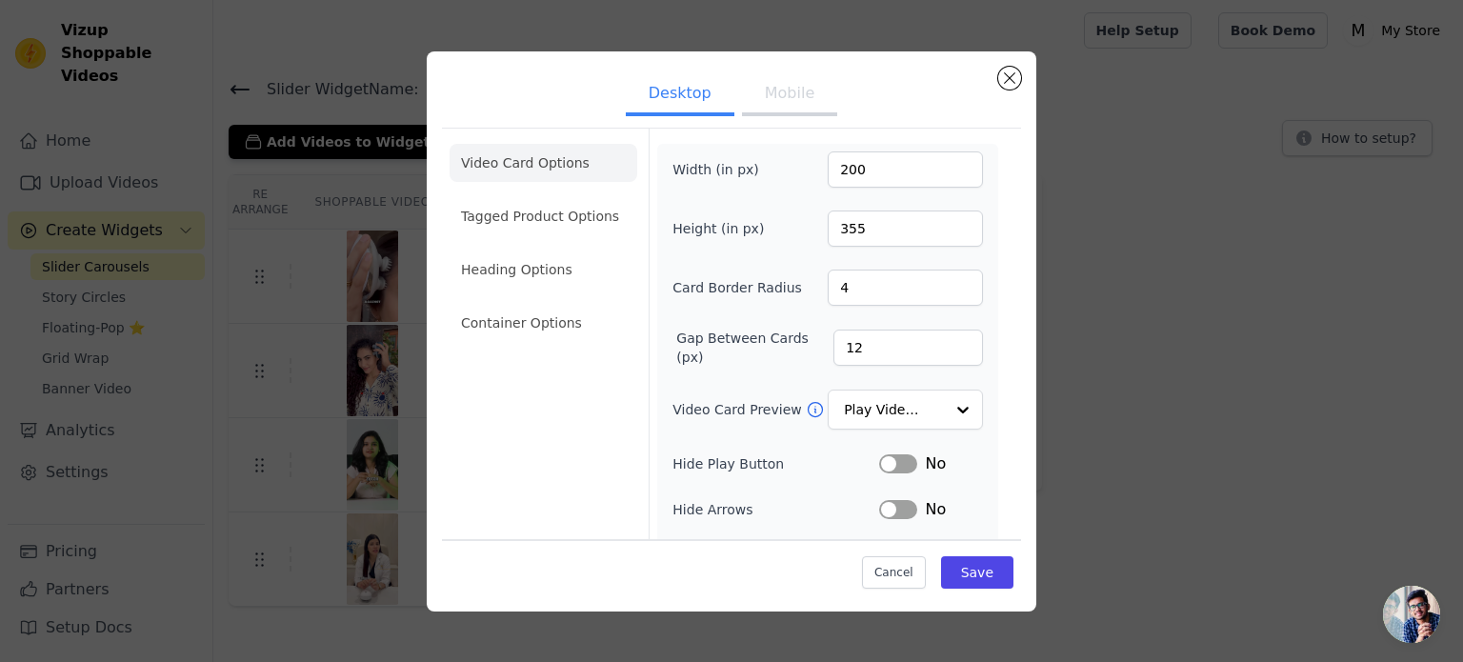
click at [774, 99] on button "Mobile" at bounding box center [789, 95] width 95 height 42
click at [543, 264] on li "Heading Options" at bounding box center [544, 270] width 188 height 38
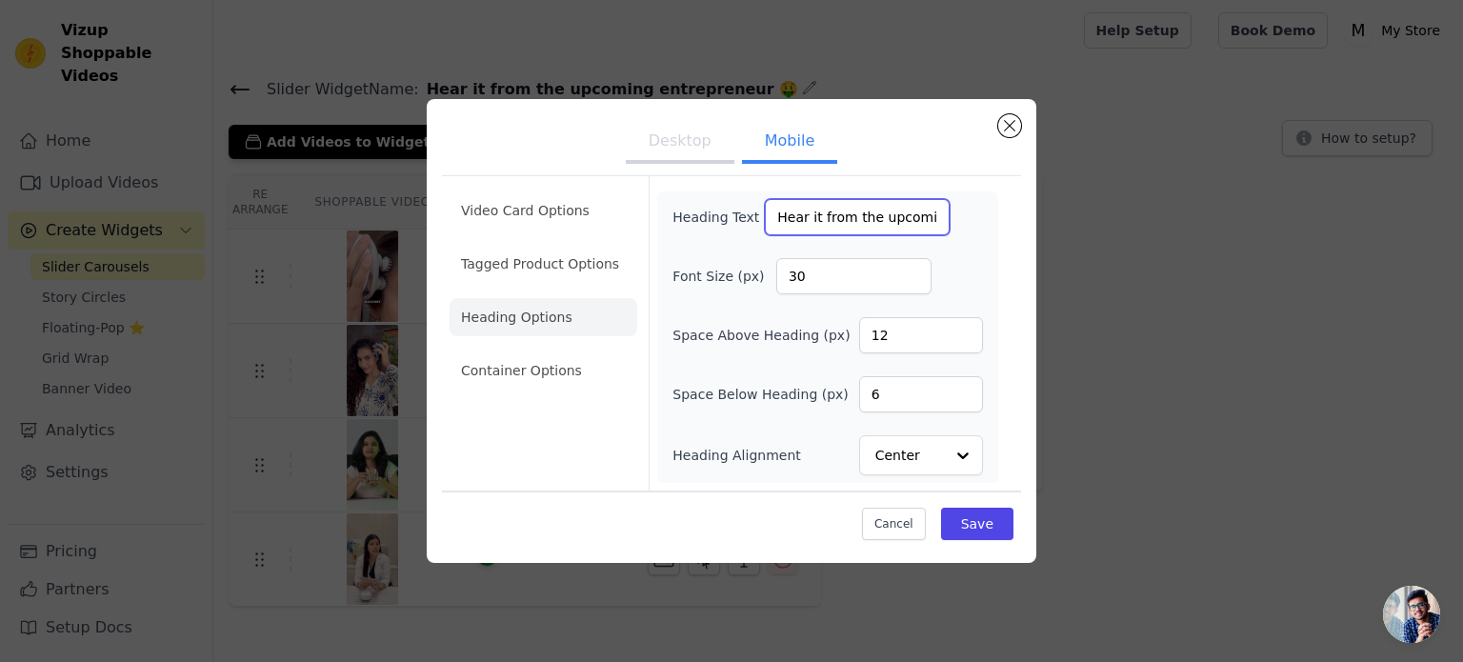
click at [874, 222] on input "Hear it from the upcoming entrepreneur 🤑" at bounding box center [857, 217] width 185 height 36
click at [832, 218] on input "Upcoming entrepreneur 🤑" at bounding box center [857, 217] width 185 height 36
click at [887, 213] on input "Future entrepreneur 🤑" at bounding box center [857, 217] width 185 height 36
type input "Future entrepreneurs 🤑"
click at [987, 523] on button "Save" at bounding box center [977, 524] width 72 height 32
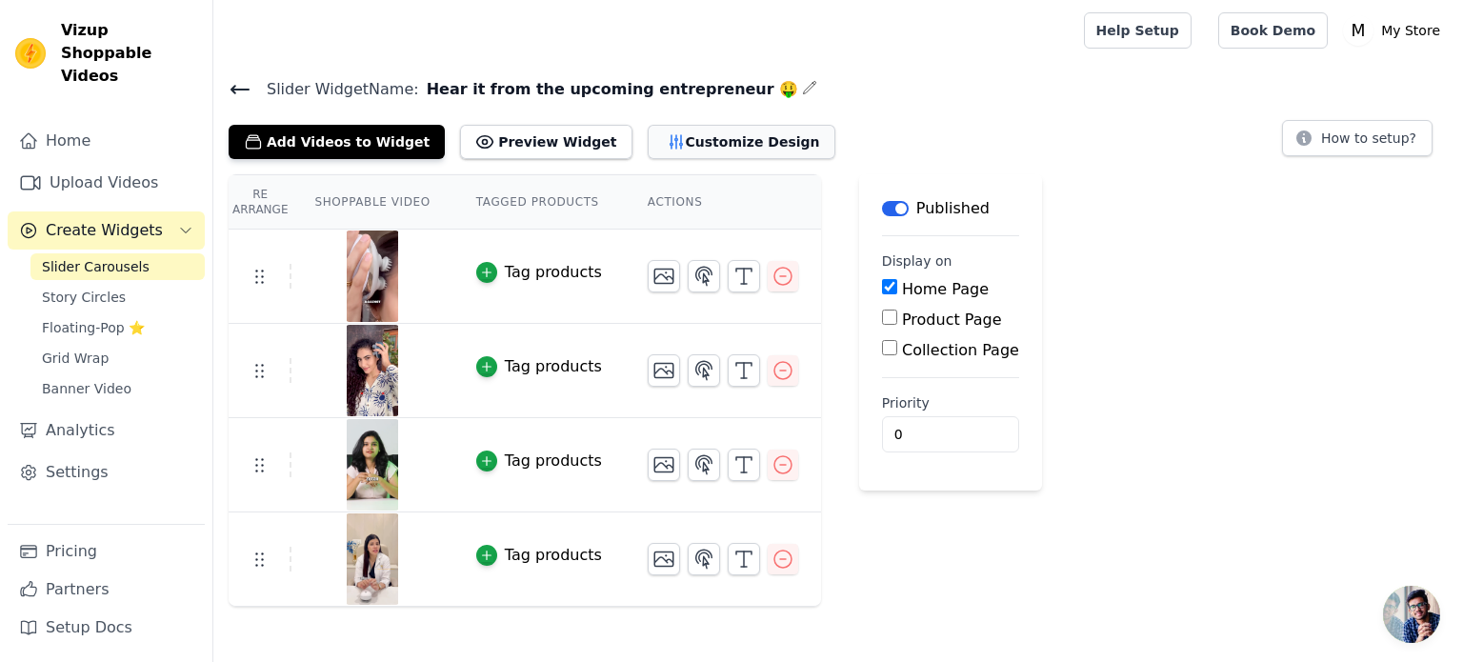
click at [678, 136] on button "Customize Design" at bounding box center [742, 142] width 188 height 34
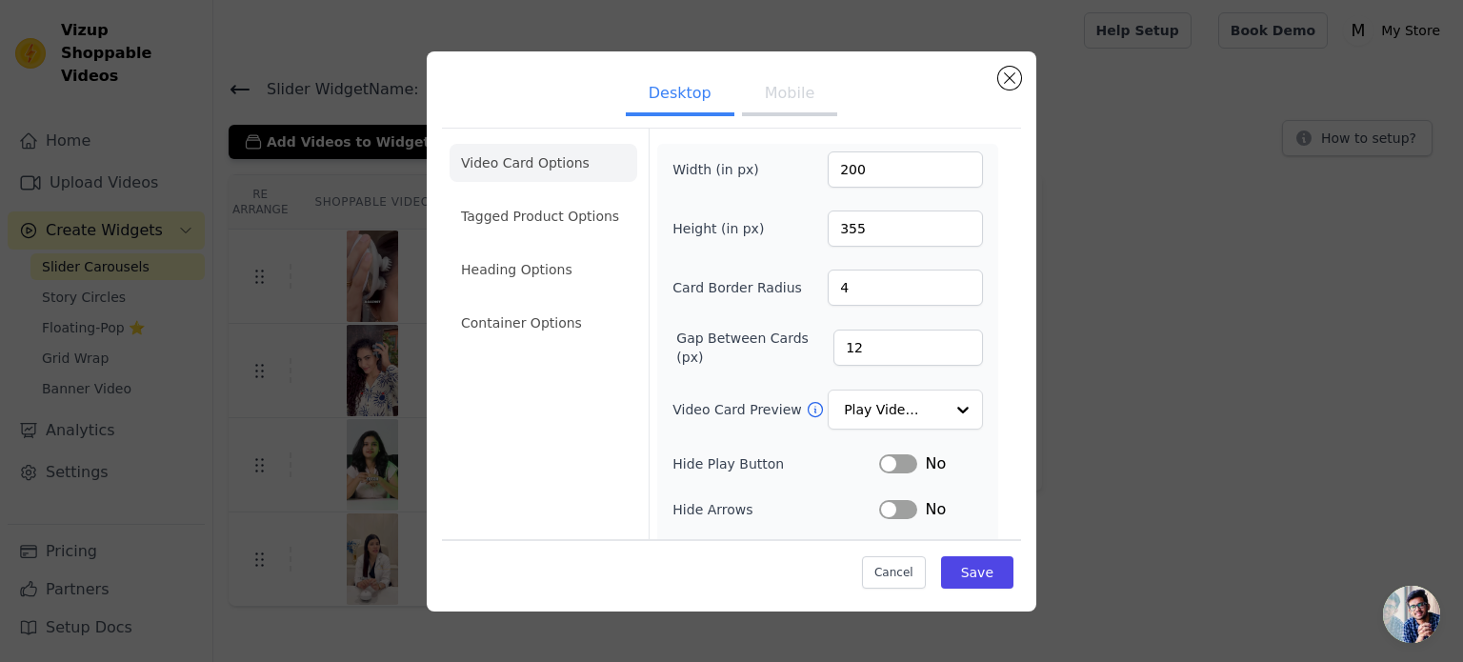
click at [774, 103] on button "Mobile" at bounding box center [789, 95] width 95 height 42
click at [594, 263] on li "Heading Options" at bounding box center [544, 270] width 188 height 38
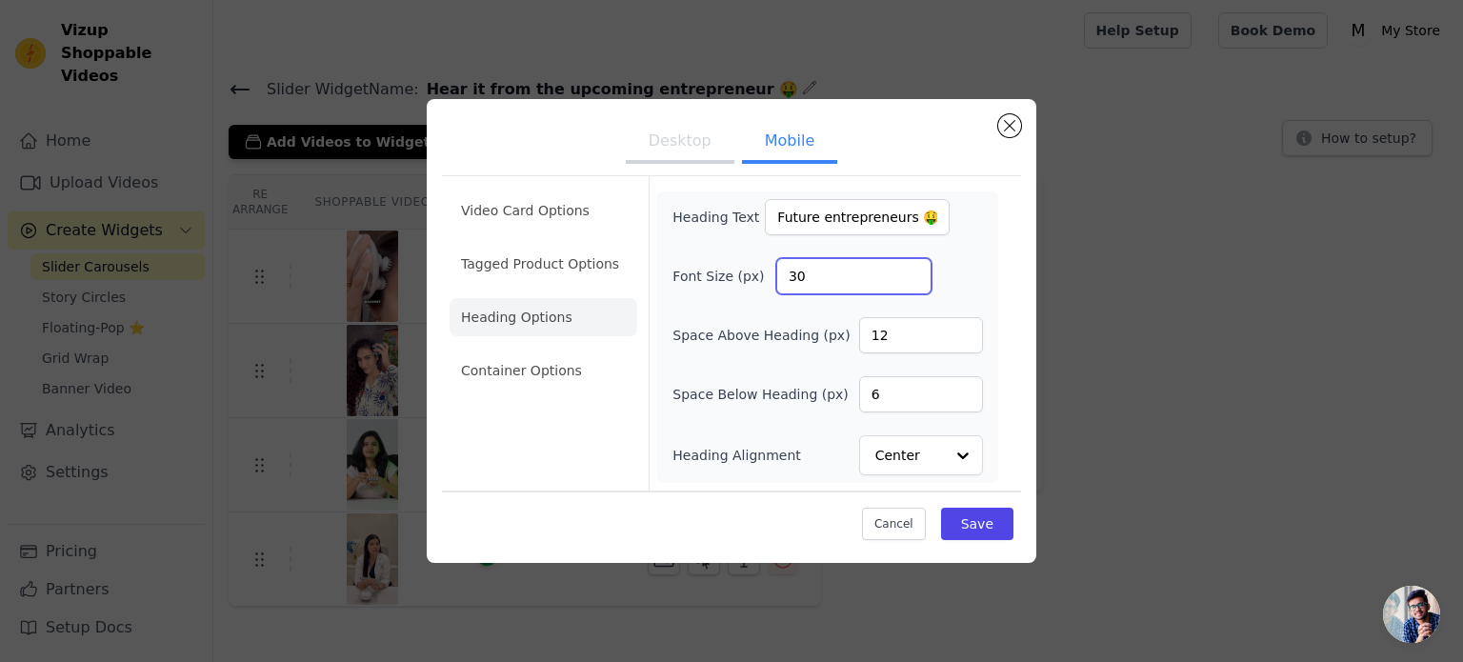
click at [818, 275] on input "30" at bounding box center [853, 276] width 155 height 36
type input "3"
type input "24"
click at [970, 513] on button "Save" at bounding box center [977, 524] width 72 height 32
